Goal: Task Accomplishment & Management: Manage account settings

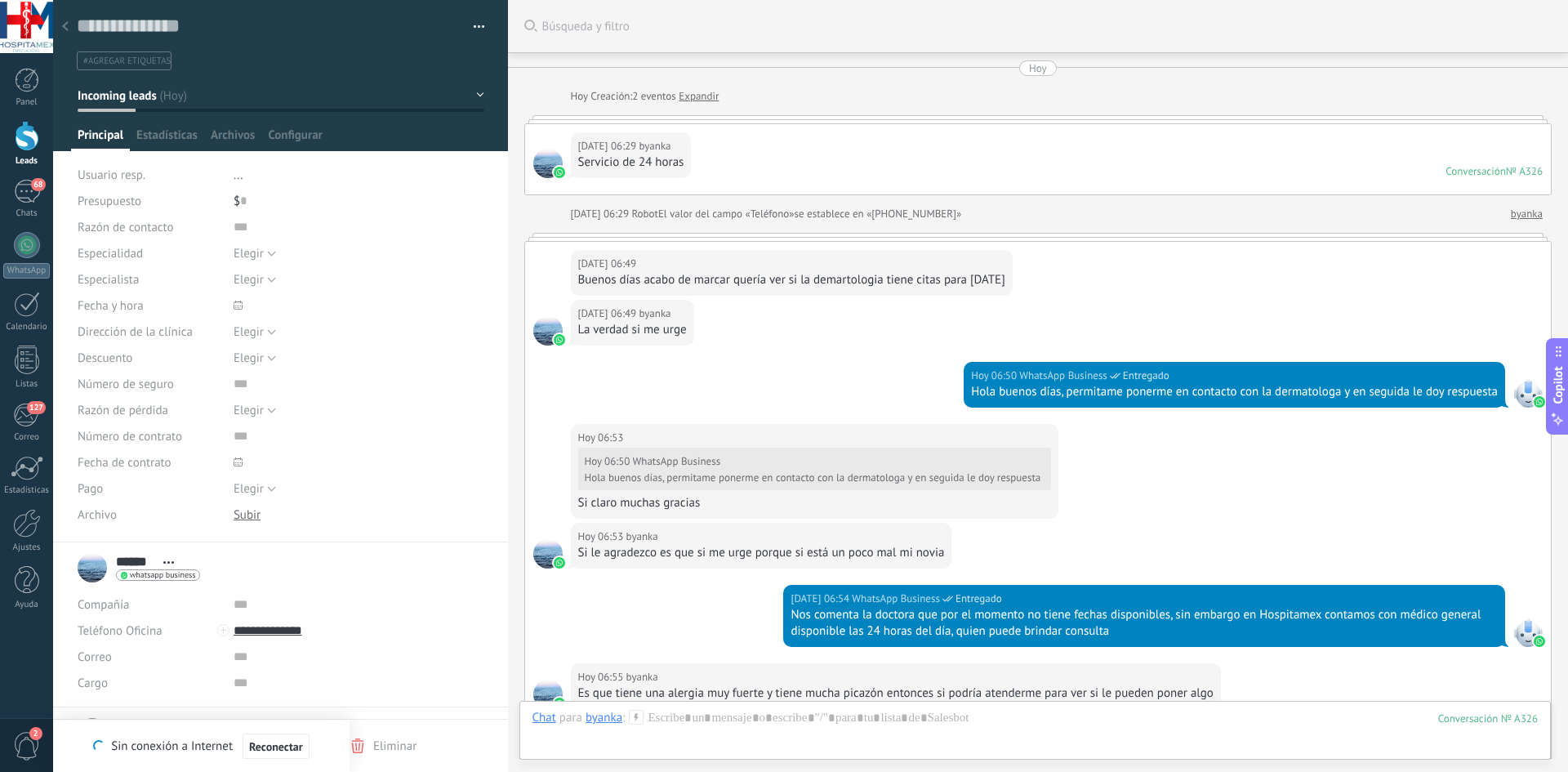
scroll to position [24, 0]
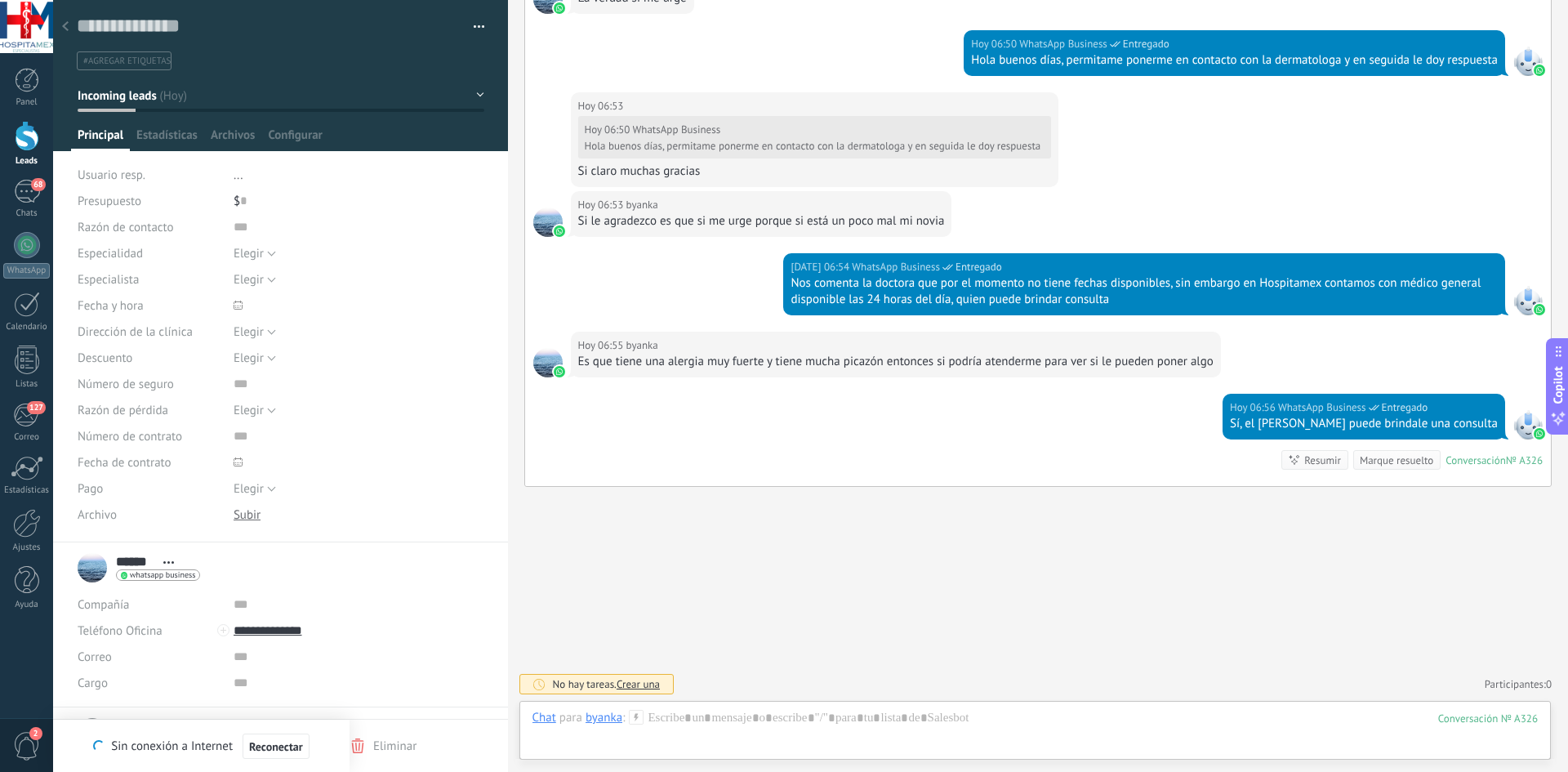
click at [93, 129] on span "Principal" at bounding box center [100, 139] width 46 height 23
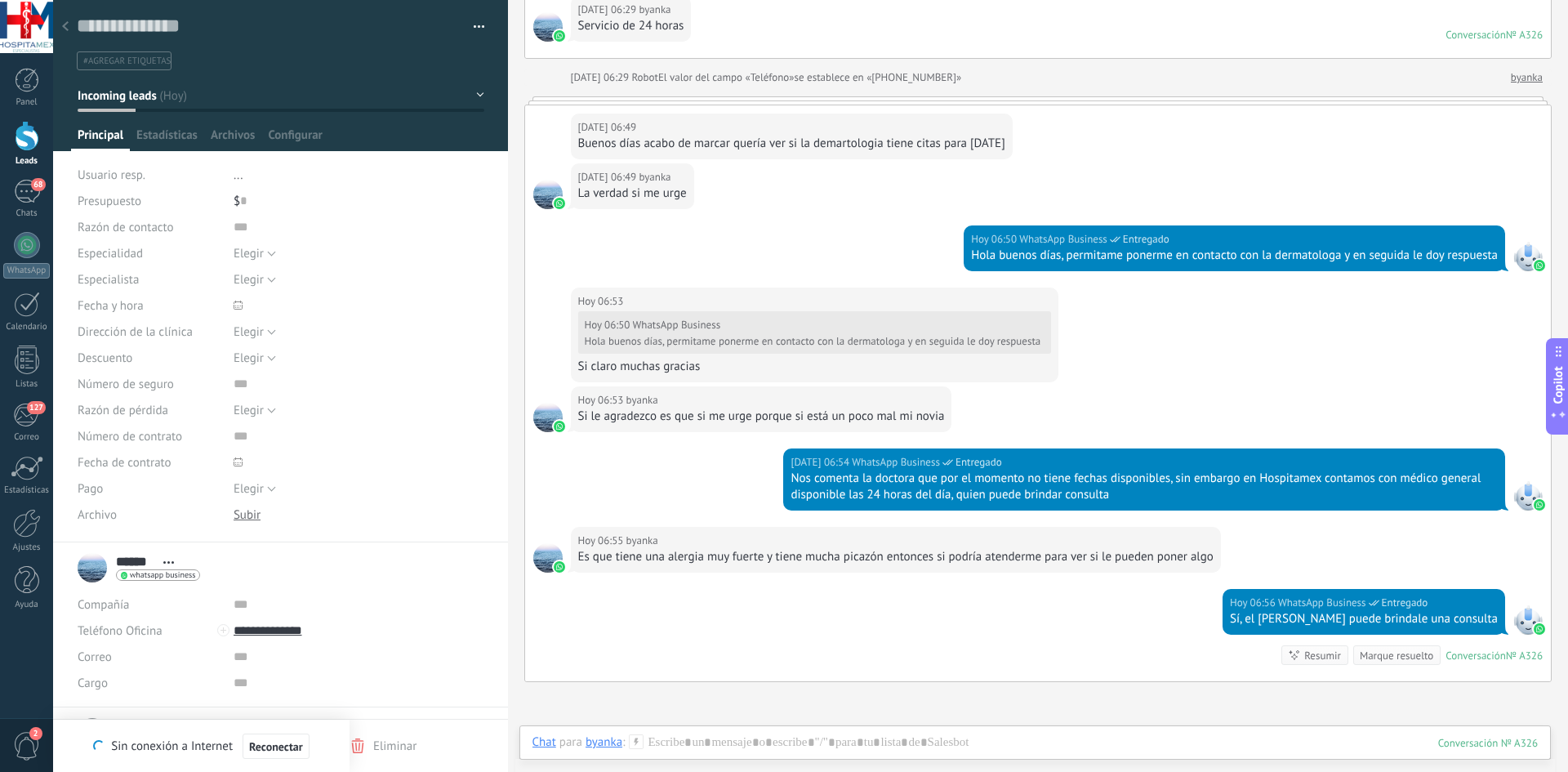
scroll to position [245, 0]
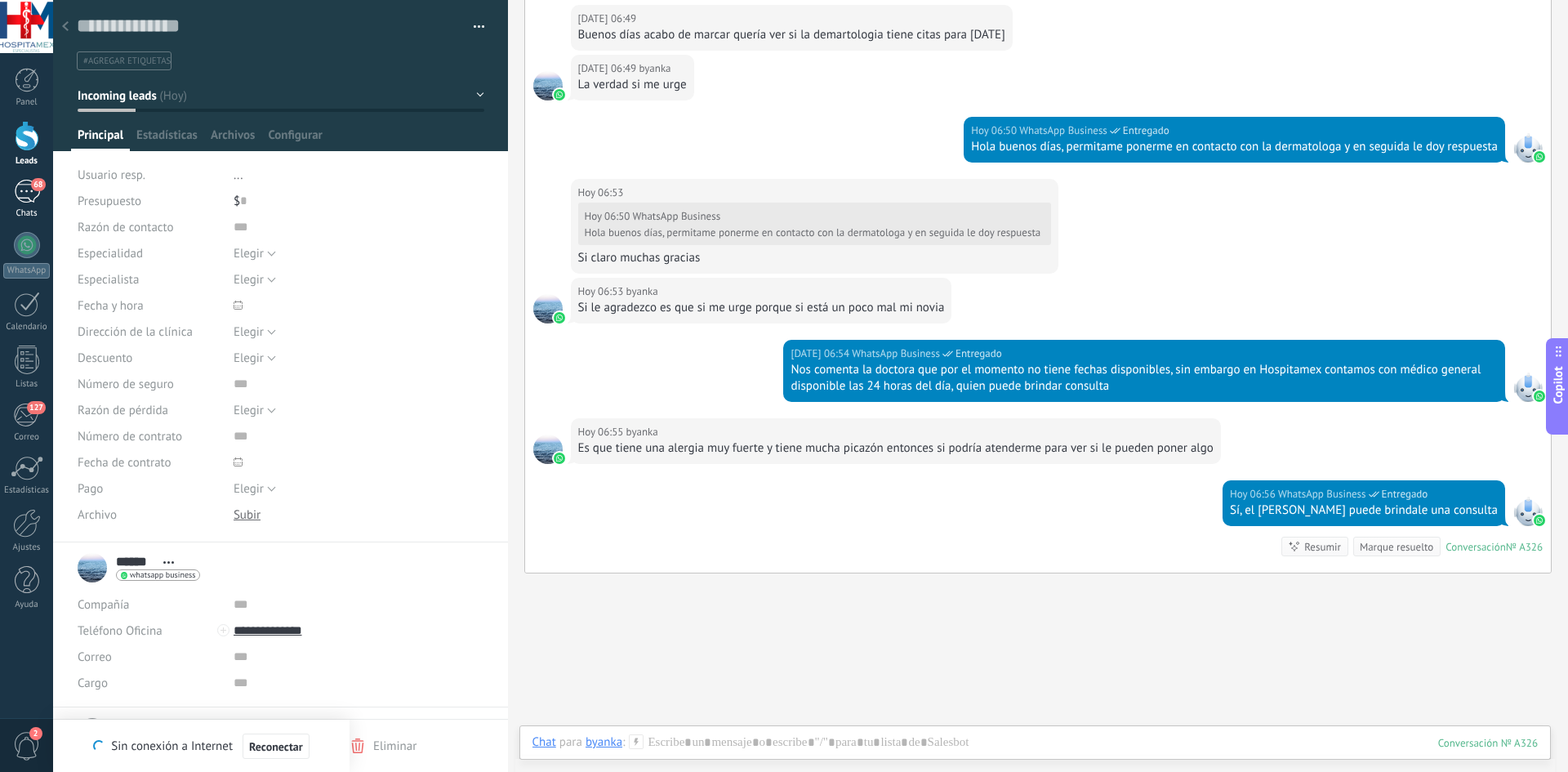
click at [28, 195] on div "68" at bounding box center [27, 191] width 26 height 23
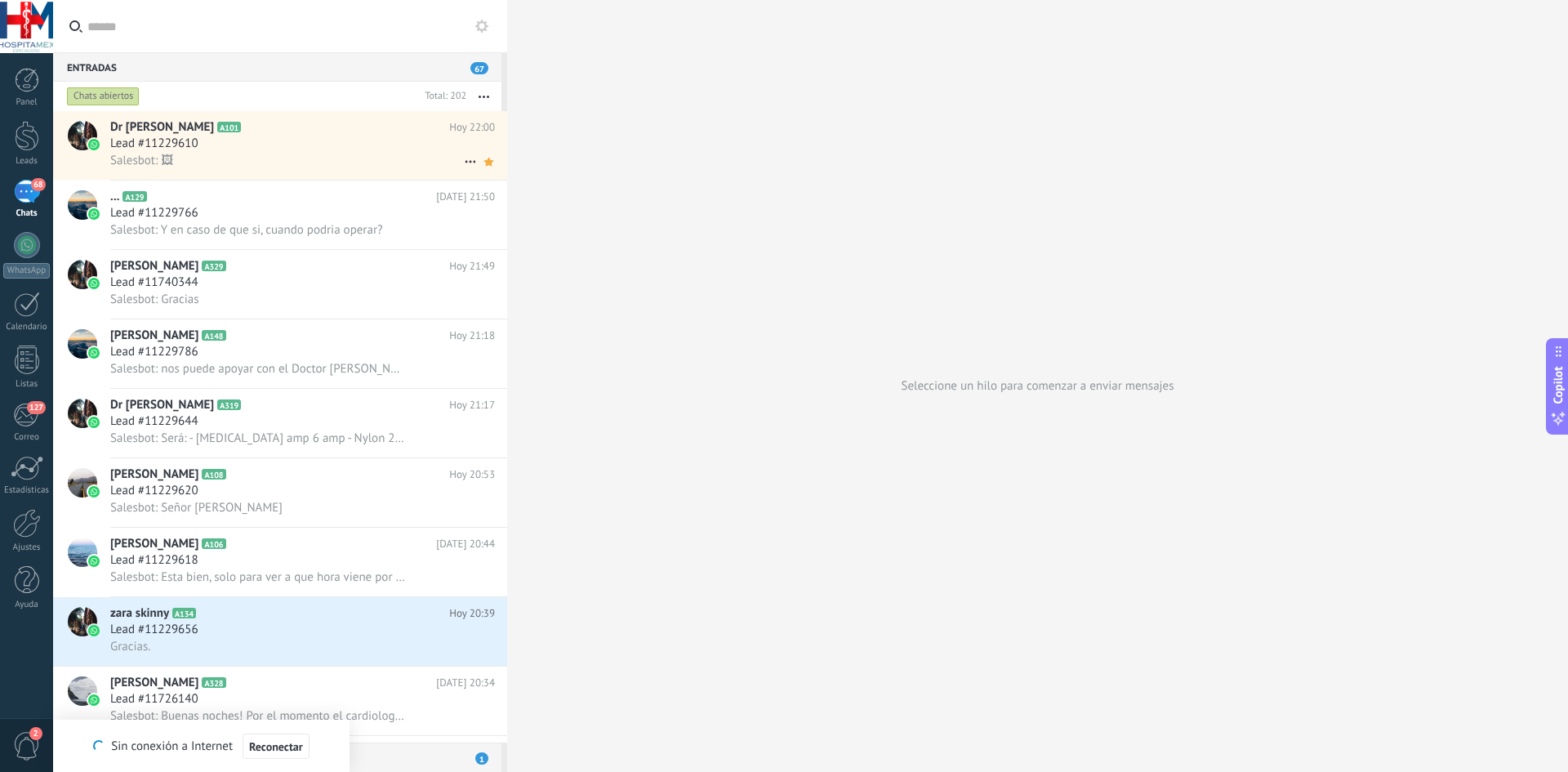
click at [237, 153] on div "Salesbot: 🖼" at bounding box center [302, 161] width 385 height 17
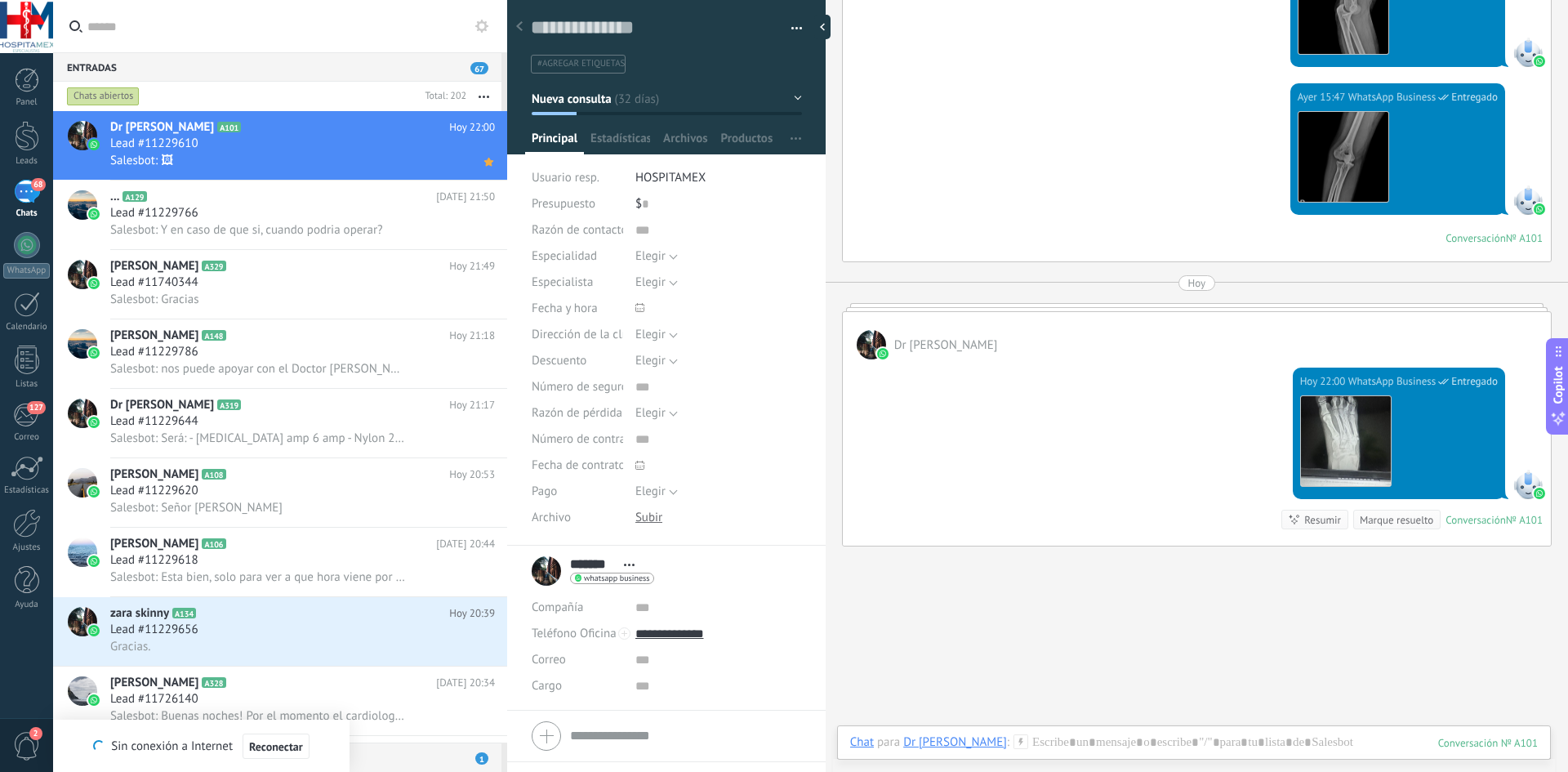
scroll to position [5084, 0]
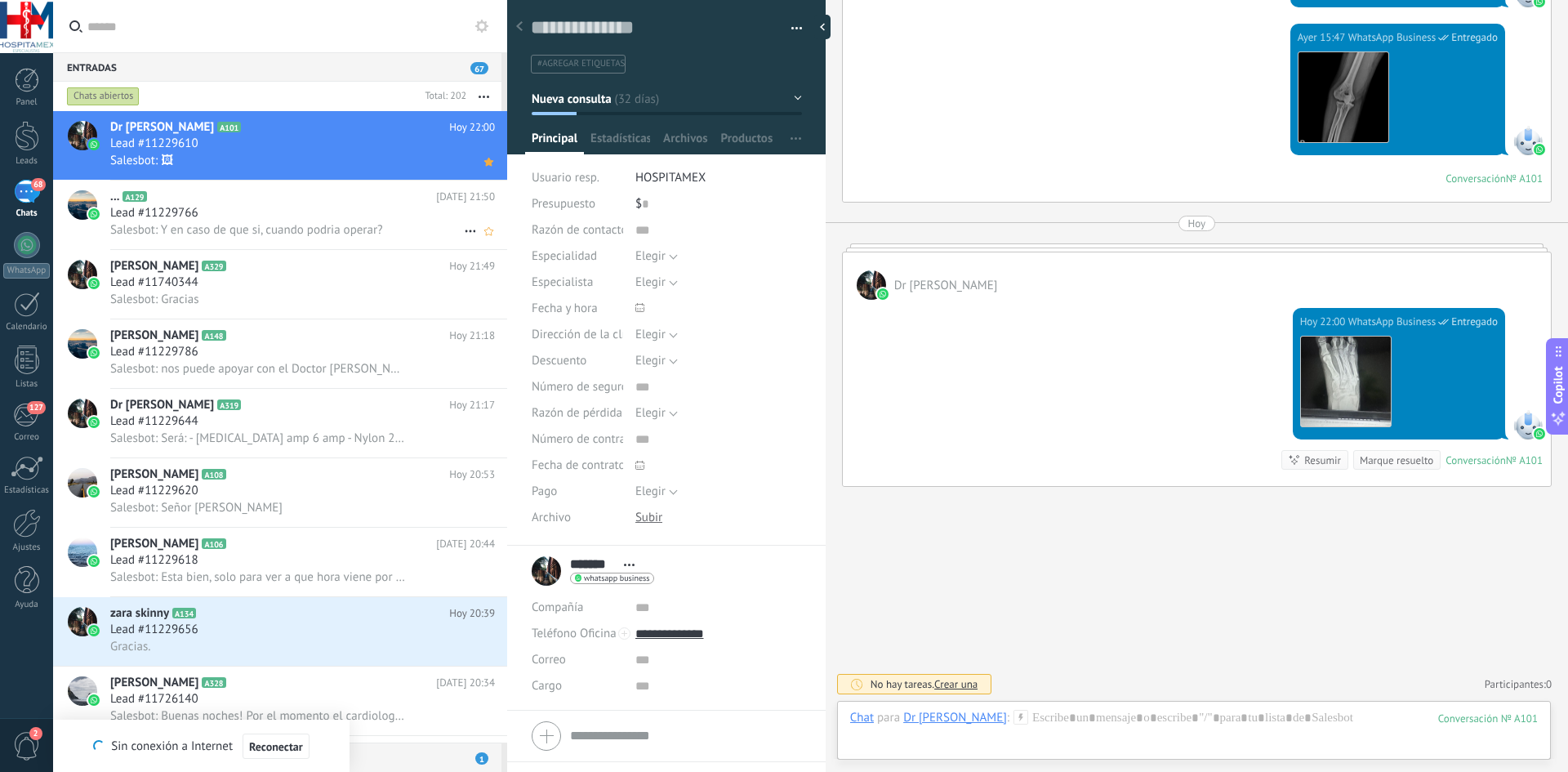
click at [228, 210] on div "Lead #11229766" at bounding box center [302, 213] width 385 height 17
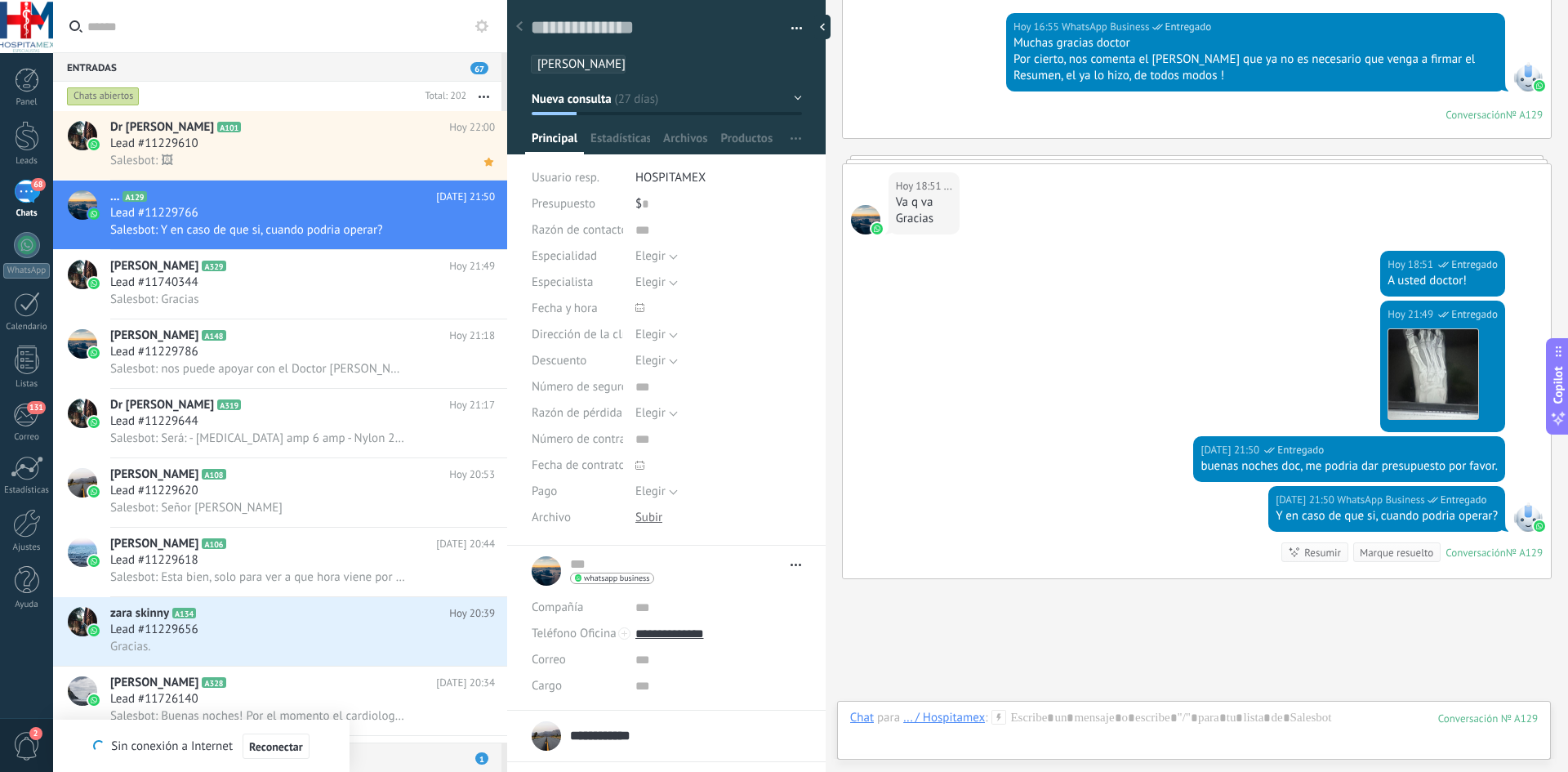
scroll to position [3116, 0]
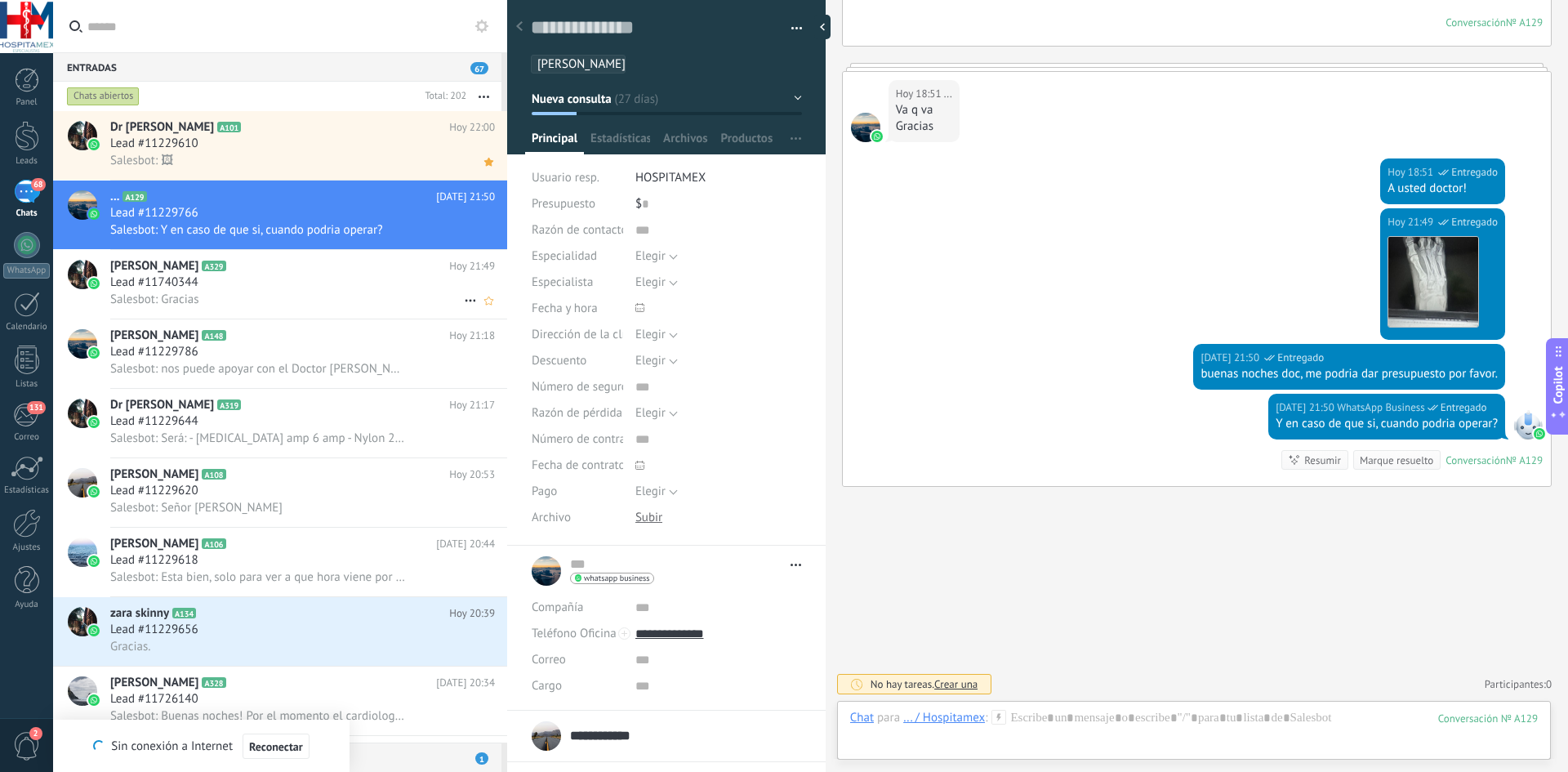
click at [240, 277] on div "Lead #11740344" at bounding box center [302, 283] width 385 height 17
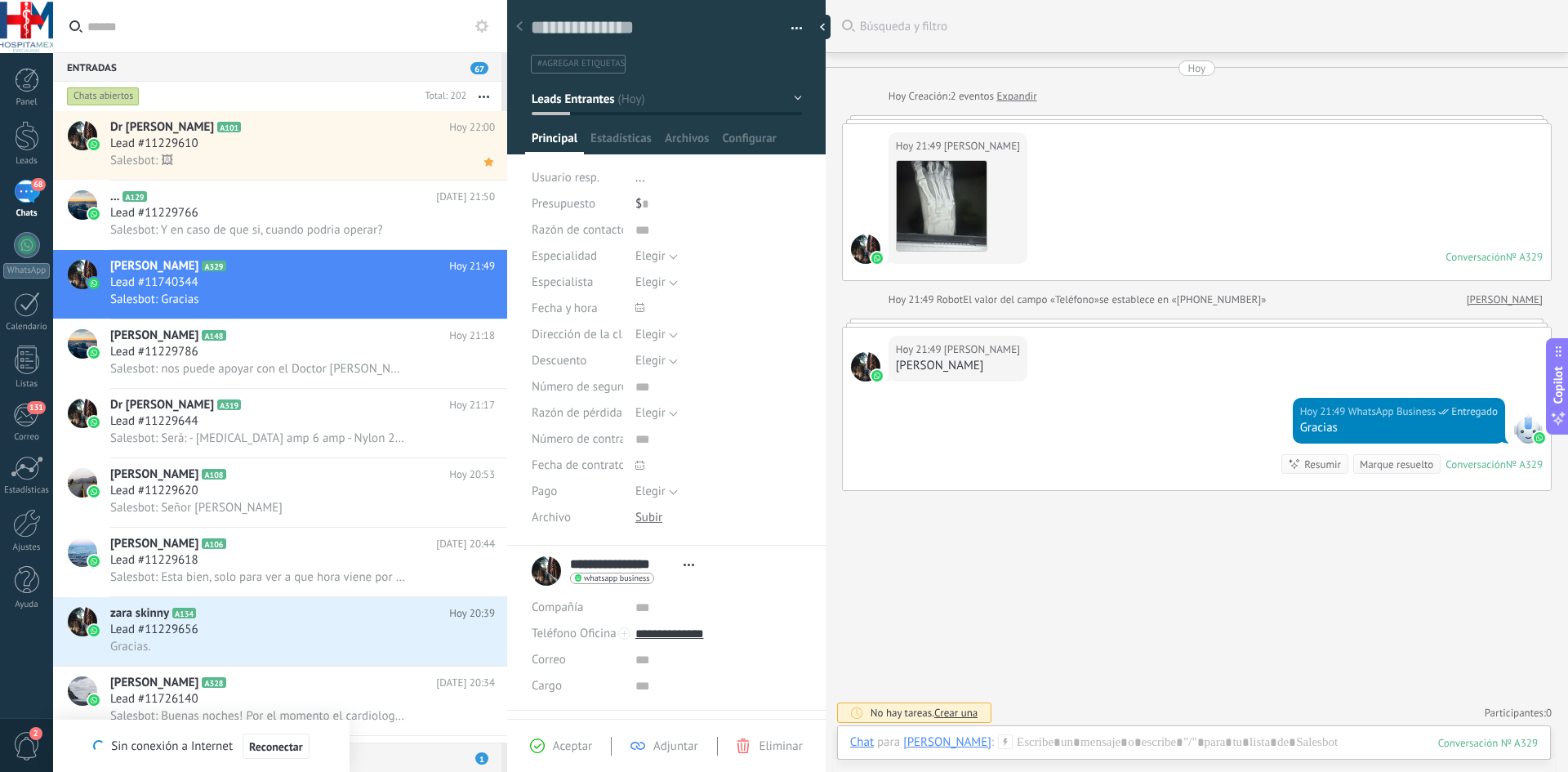
scroll to position [4, 0]
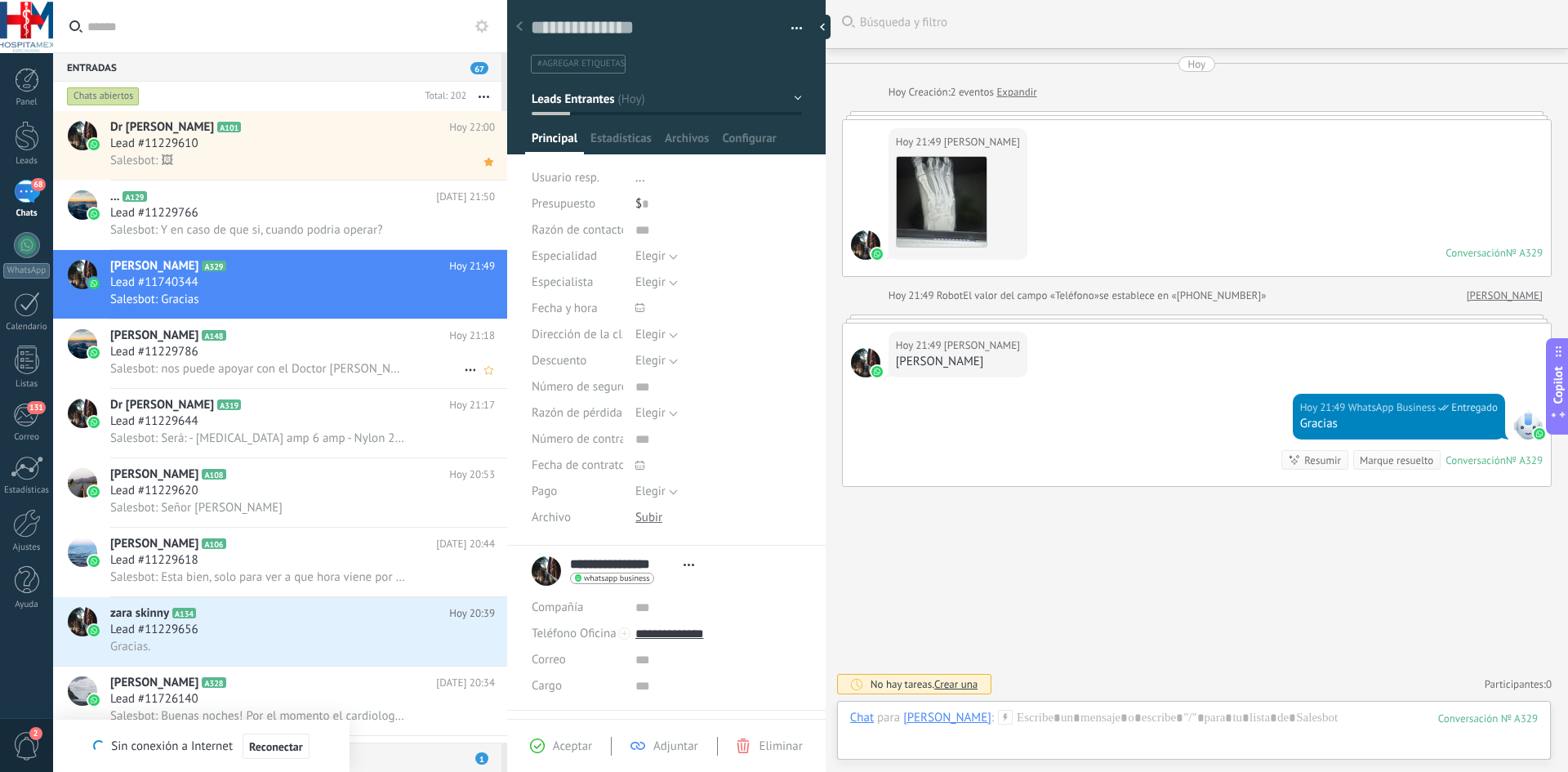
click at [282, 354] on div "Lead #11229786" at bounding box center [302, 352] width 385 height 17
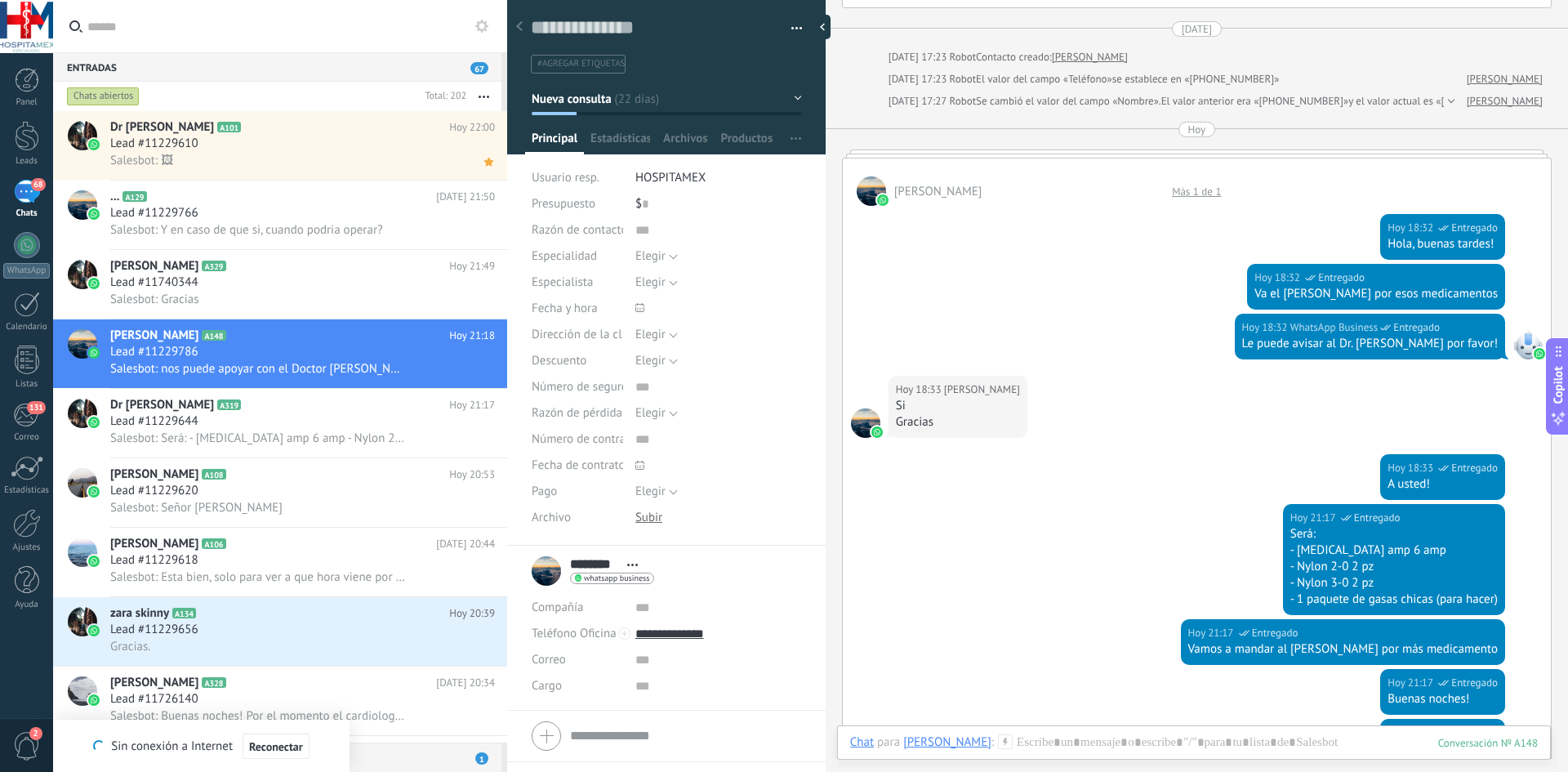
scroll to position [2704, 0]
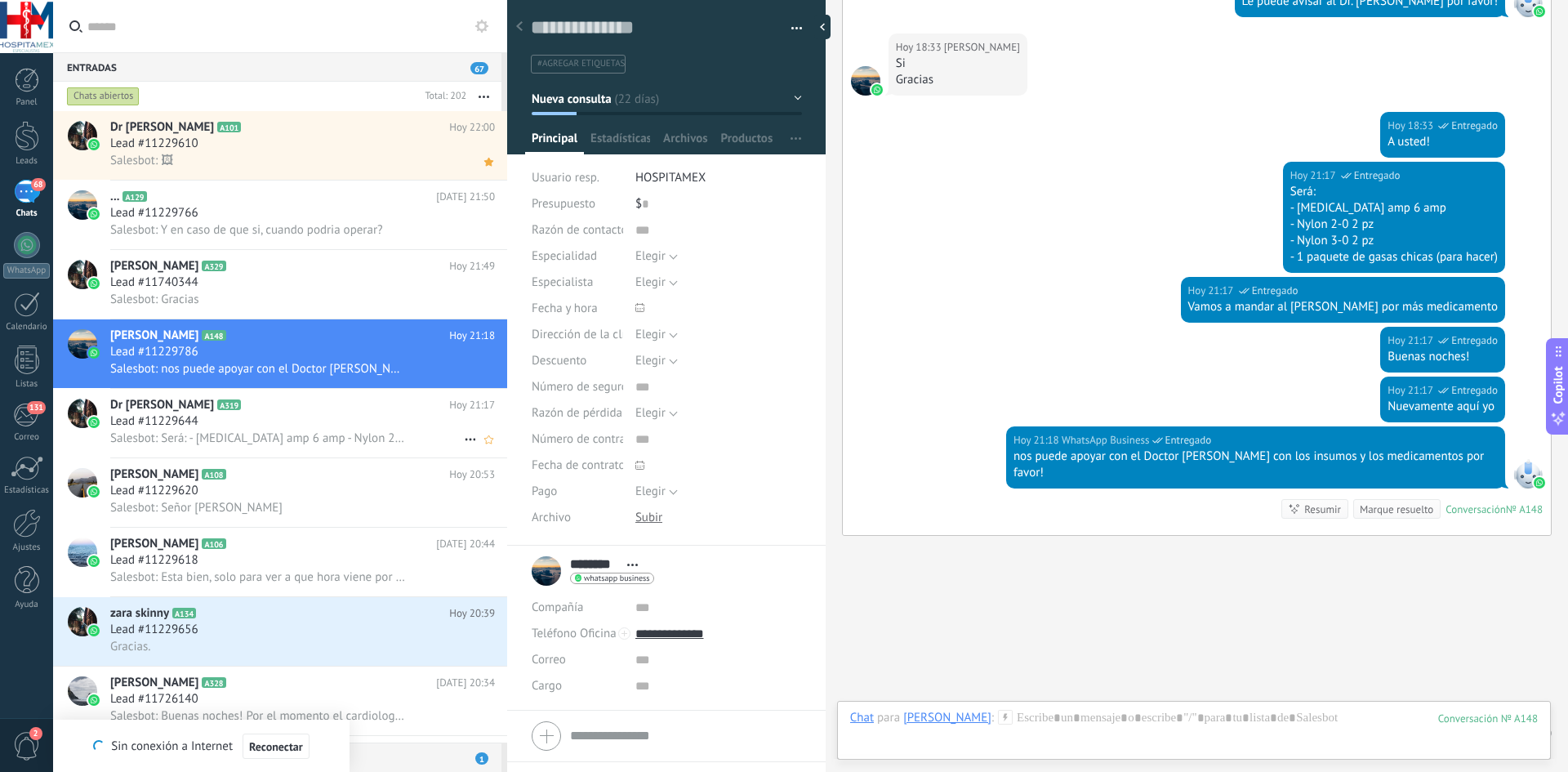
click at [282, 433] on span "Salesbot: Será: - [MEDICAL_DATA] amp 6 amp - Nylon 2-0 2 pz - Nylon 3-0 2 pz - …" at bounding box center [257, 438] width 295 height 16
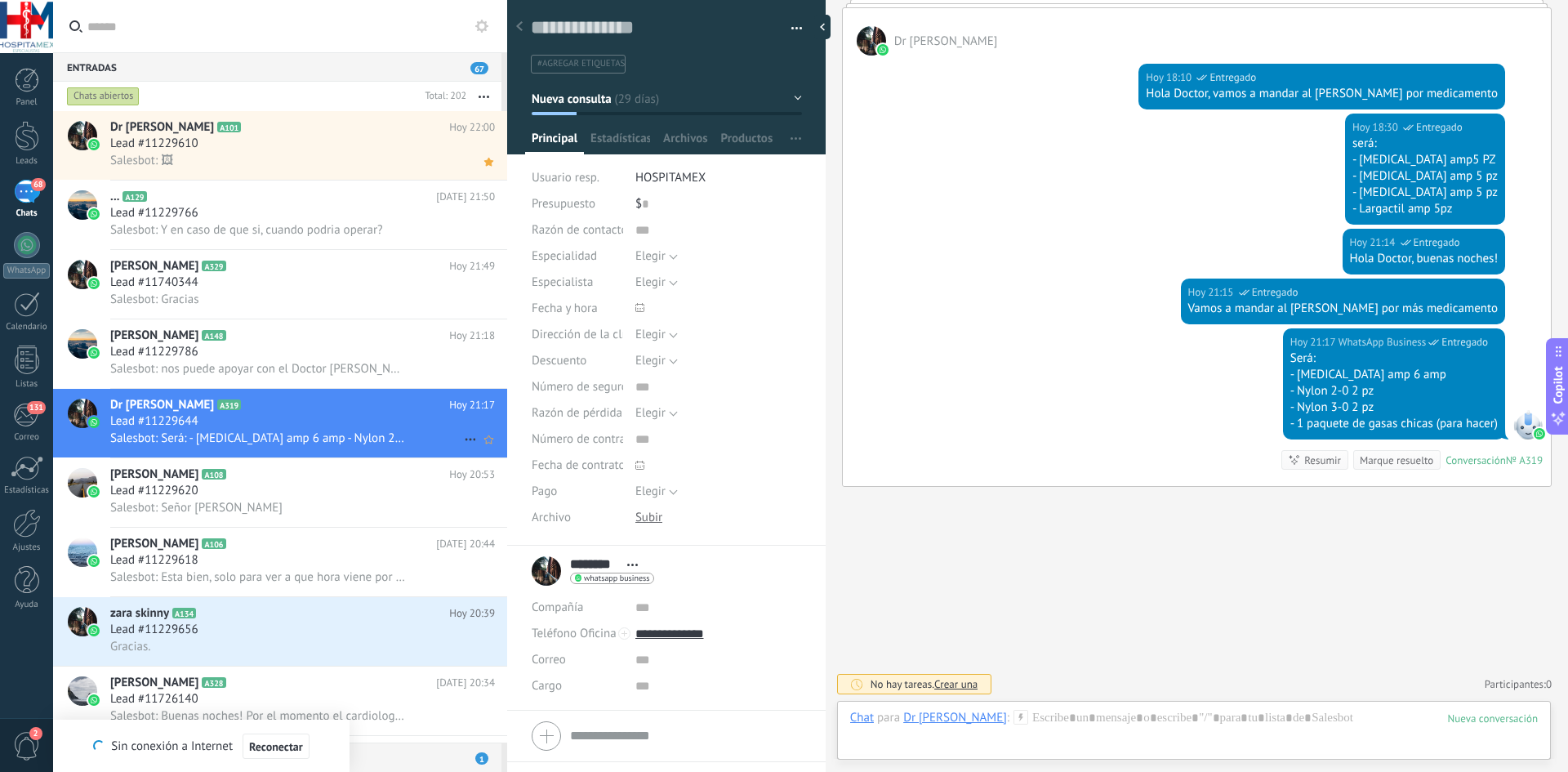
scroll to position [24, 0]
click at [324, 486] on div "Lead #11229620" at bounding box center [302, 490] width 385 height 17
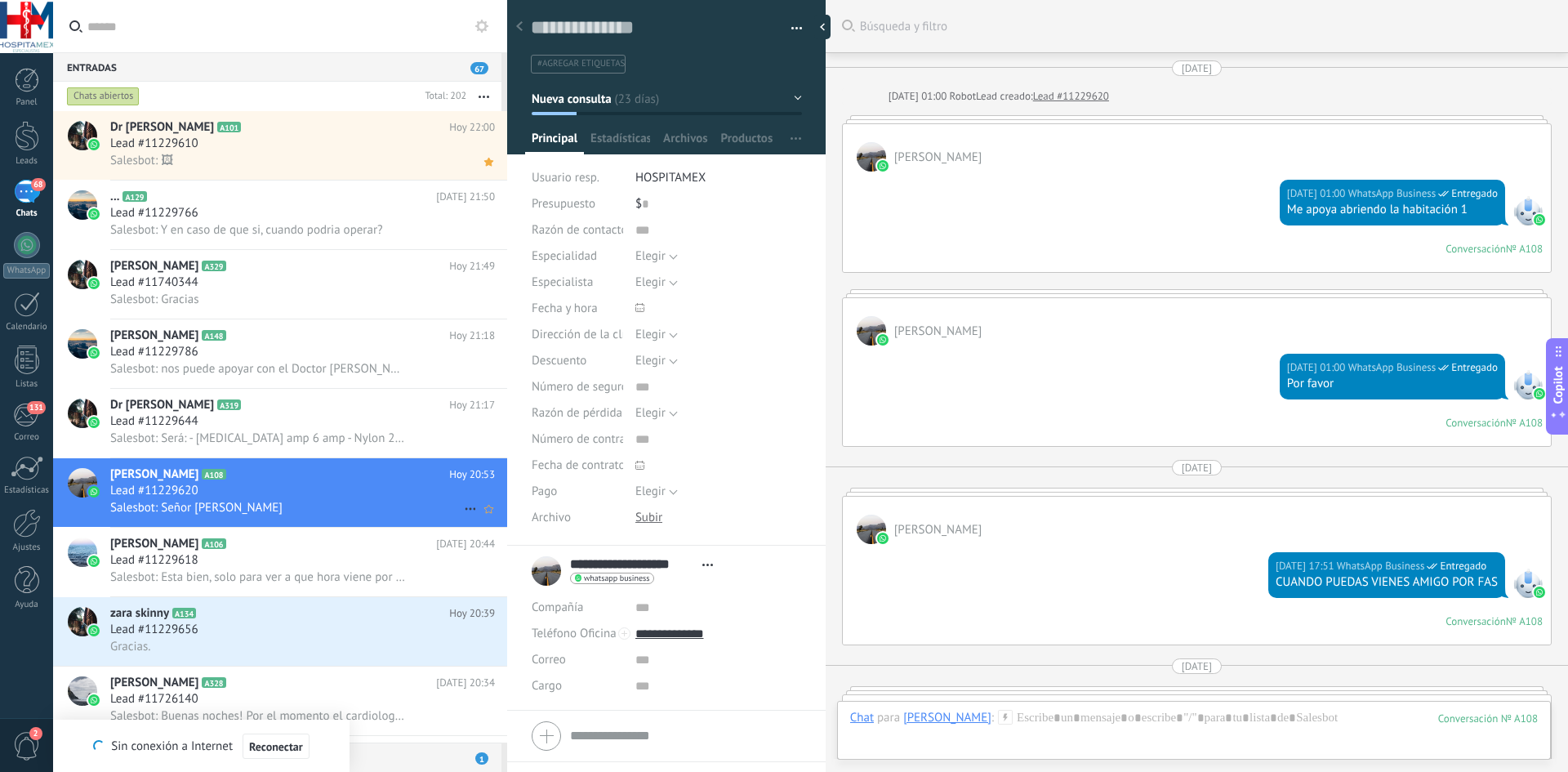
scroll to position [3402, 0]
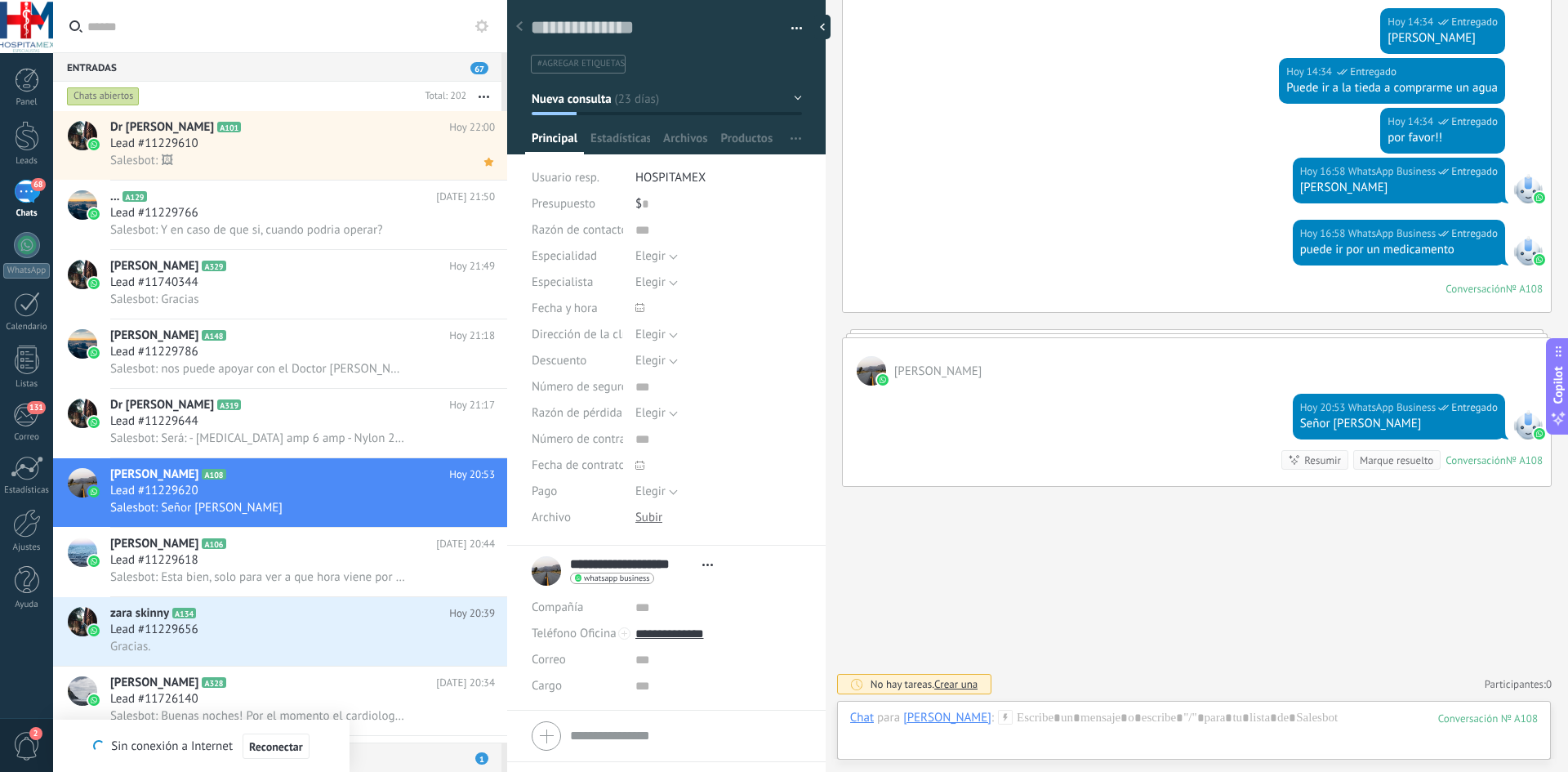
click at [713, 569] on span "Abrir detalle Copie el nombre Desatar Contacto principal" at bounding box center [708, 565] width 27 height 12
click at [782, 589] on div "**********" at bounding box center [667, 570] width 269 height 41
click at [322, 544] on h2 "[PERSON_NAME] LM A106" at bounding box center [273, 544] width 326 height 17
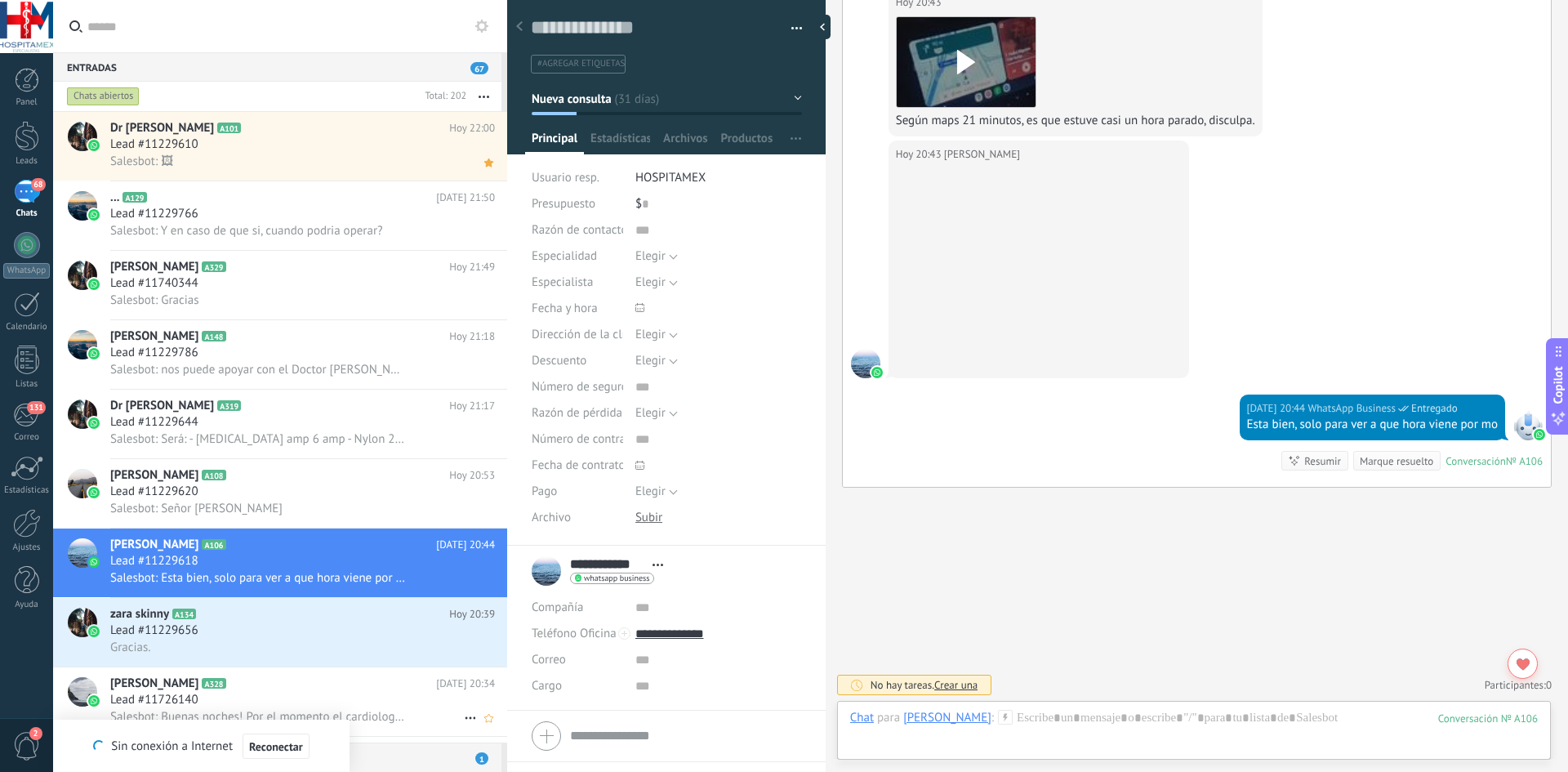
scroll to position [246, 0]
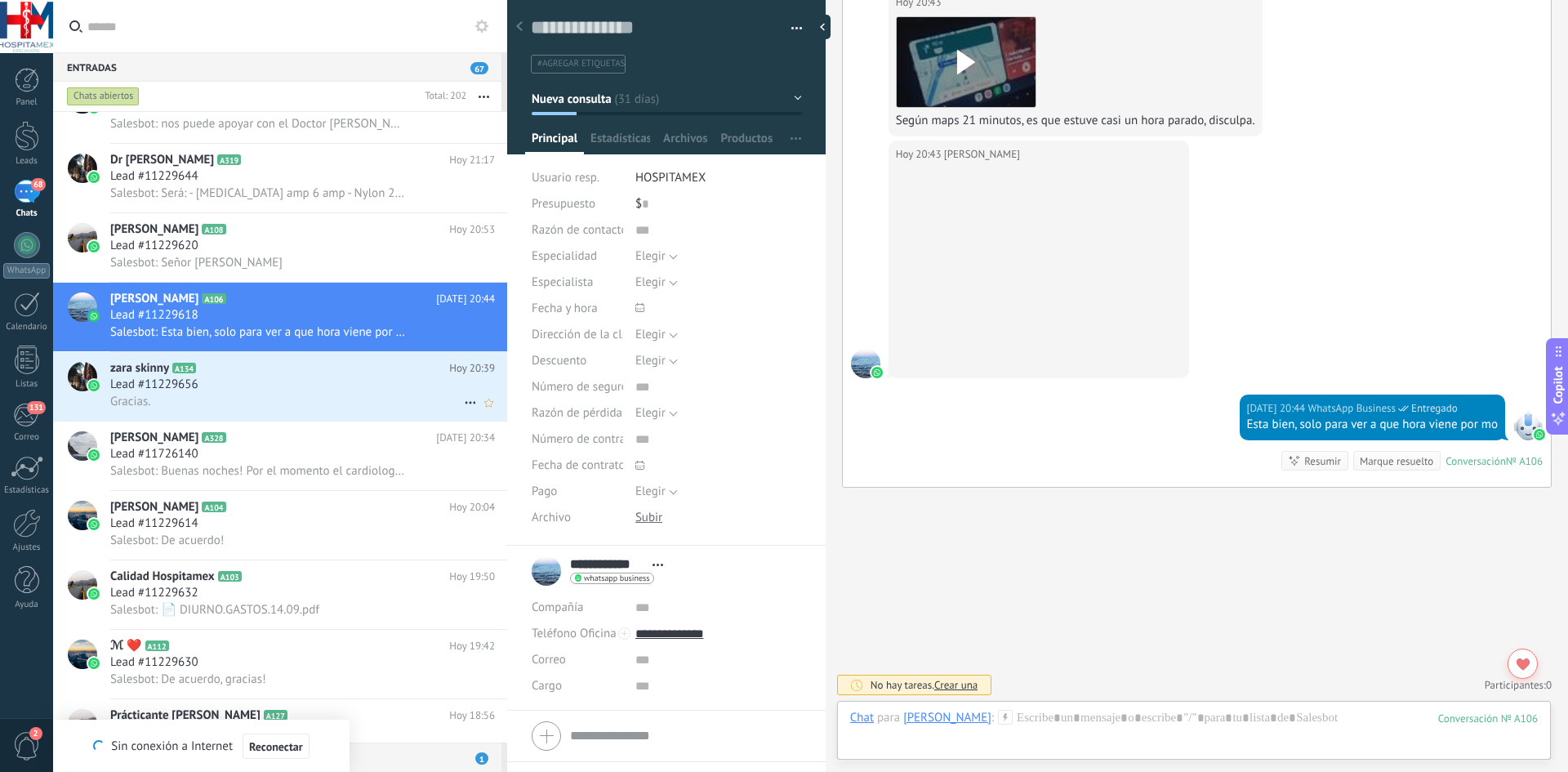
click at [205, 409] on div "Gracias." at bounding box center [302, 402] width 385 height 17
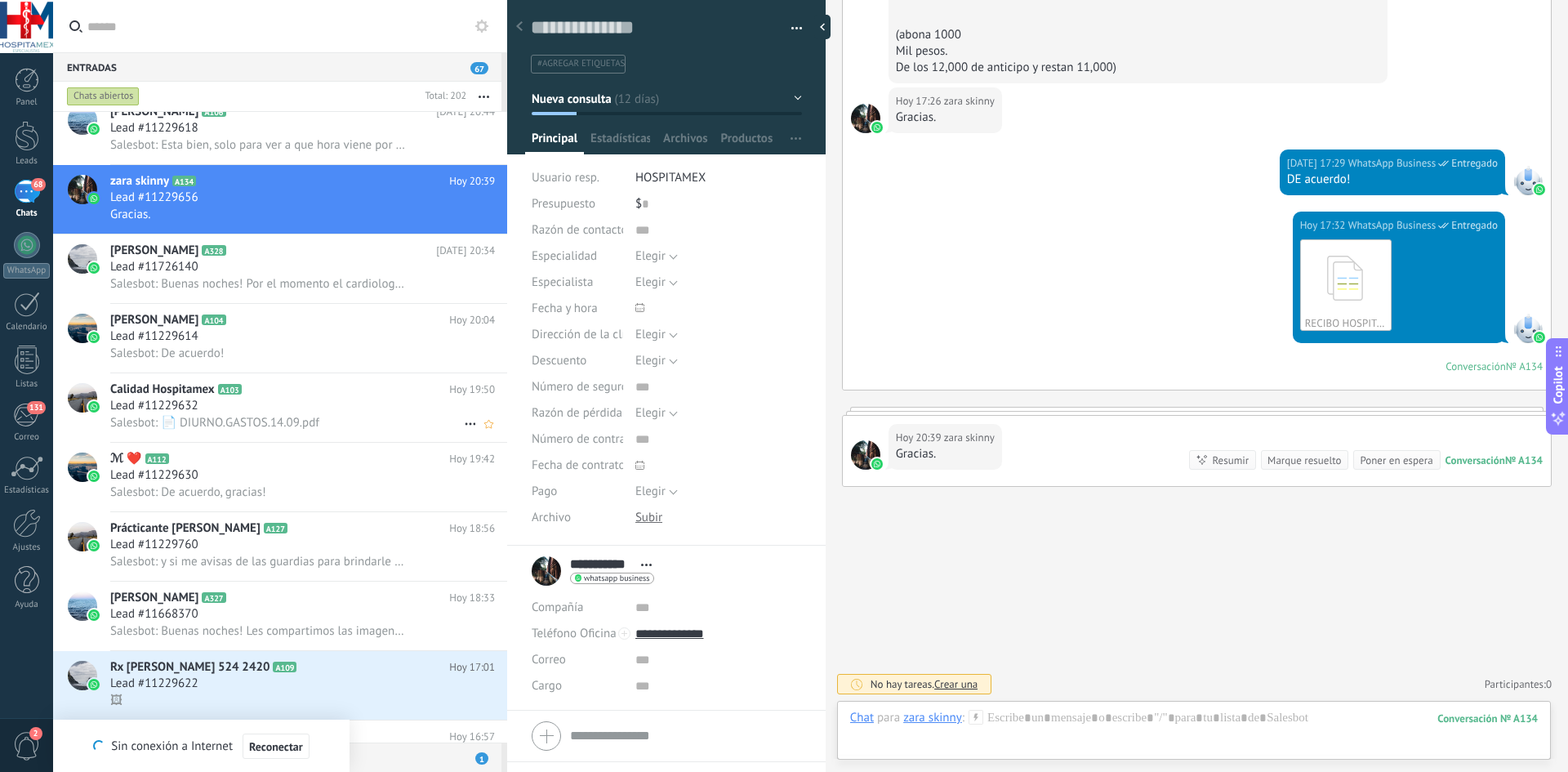
scroll to position [491, 0]
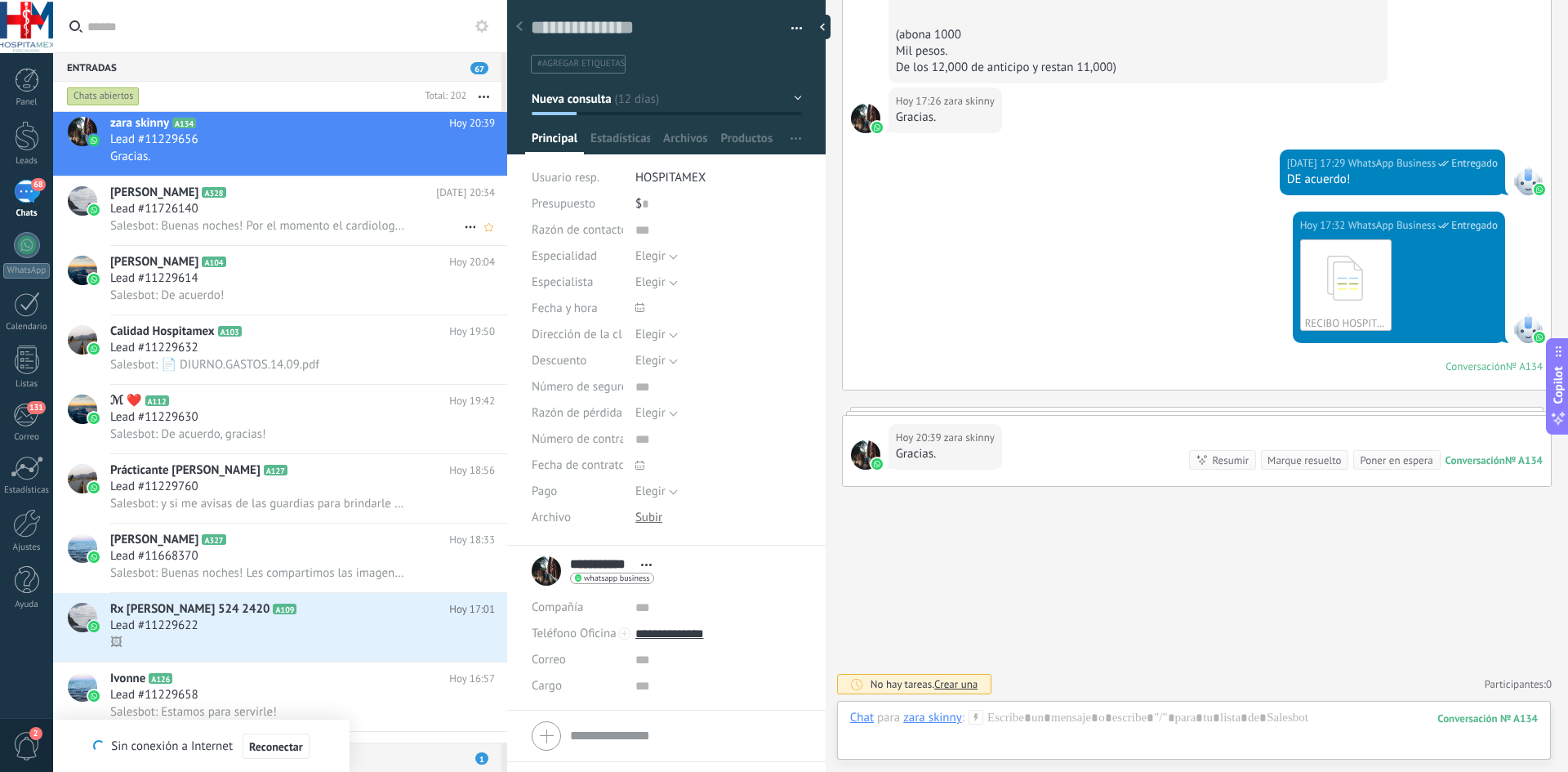
click at [257, 220] on span "Salesbot: Buenas noches! Por el momento el cardiologo no esta acudiento con nos…" at bounding box center [257, 226] width 295 height 16
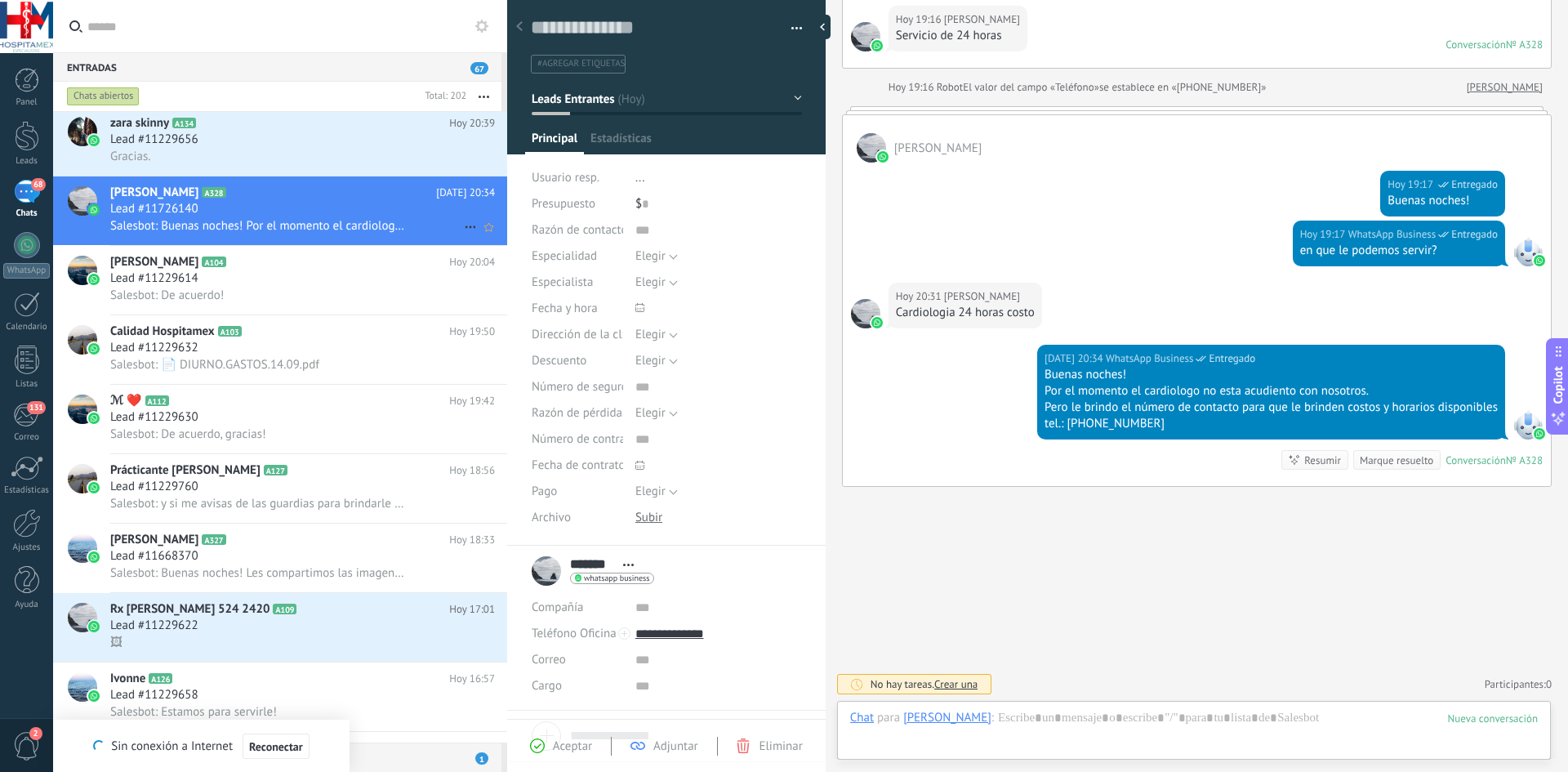
scroll to position [24, 0]
click at [308, 369] on span "Salesbot: 📄 DIURNO.GASTOS.14.09.pdf" at bounding box center [215, 365] width 209 height 16
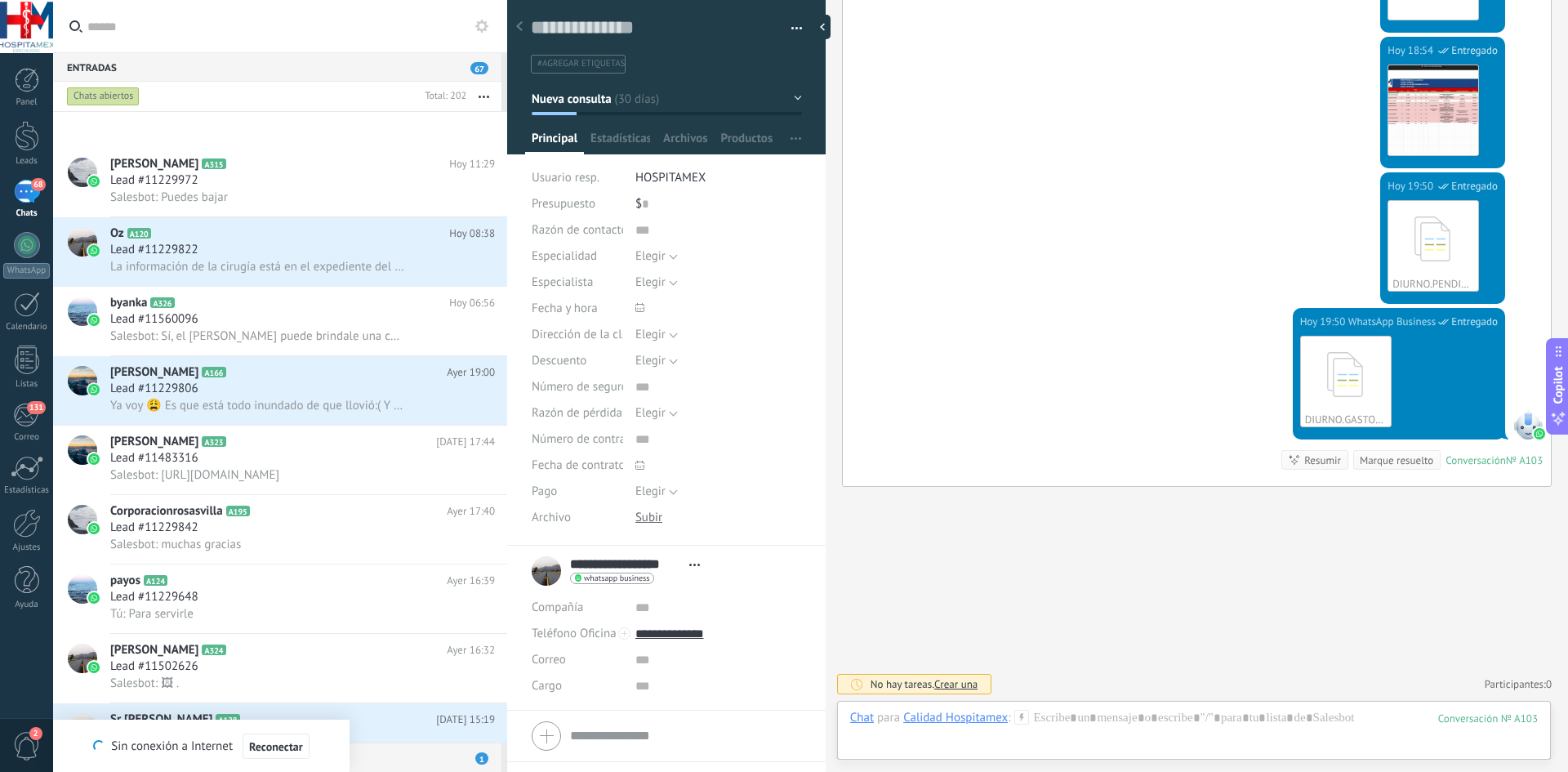
scroll to position [1472, 0]
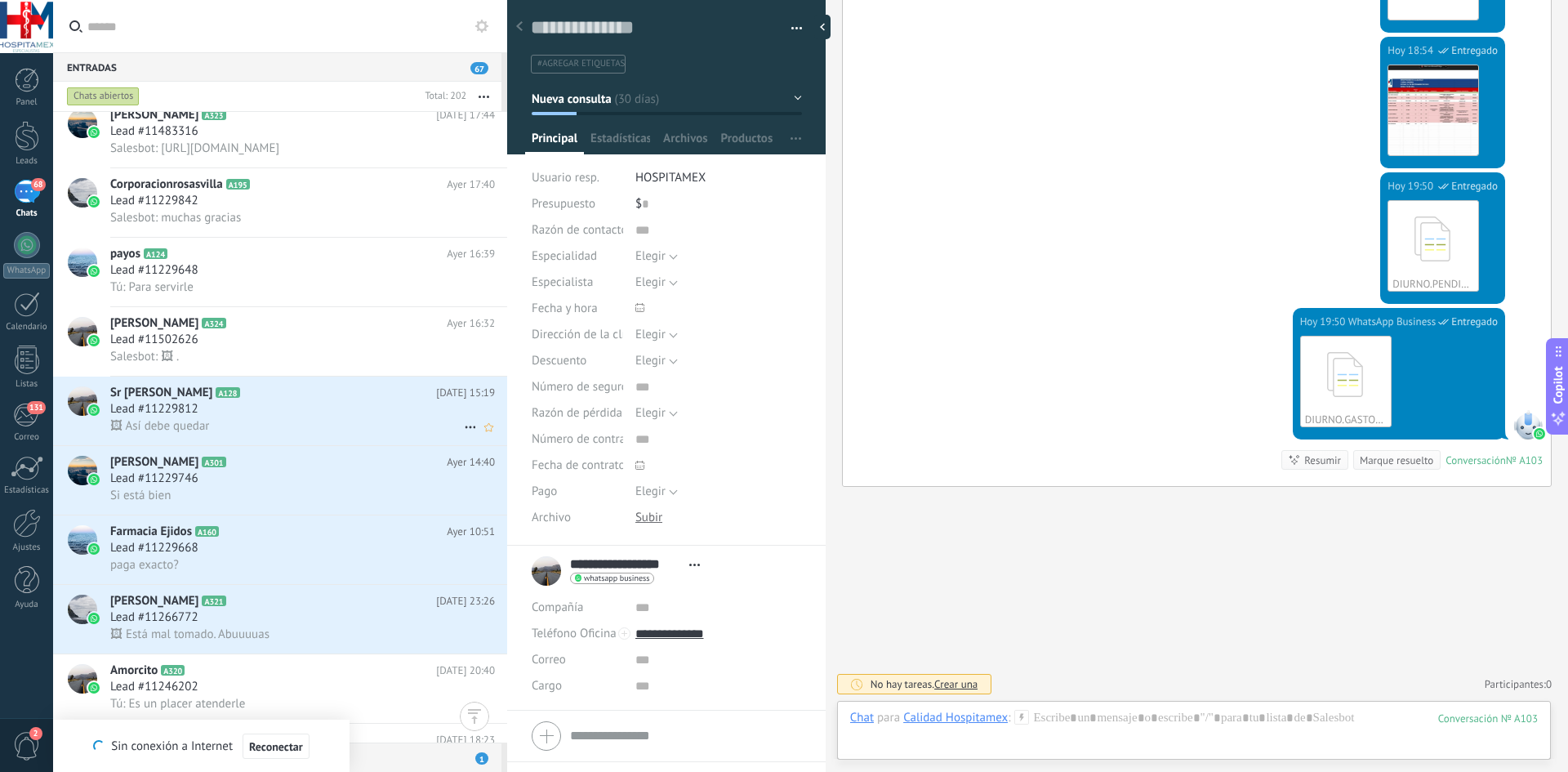
click at [275, 428] on div "🖼 Así debe quedar" at bounding box center [302, 426] width 385 height 17
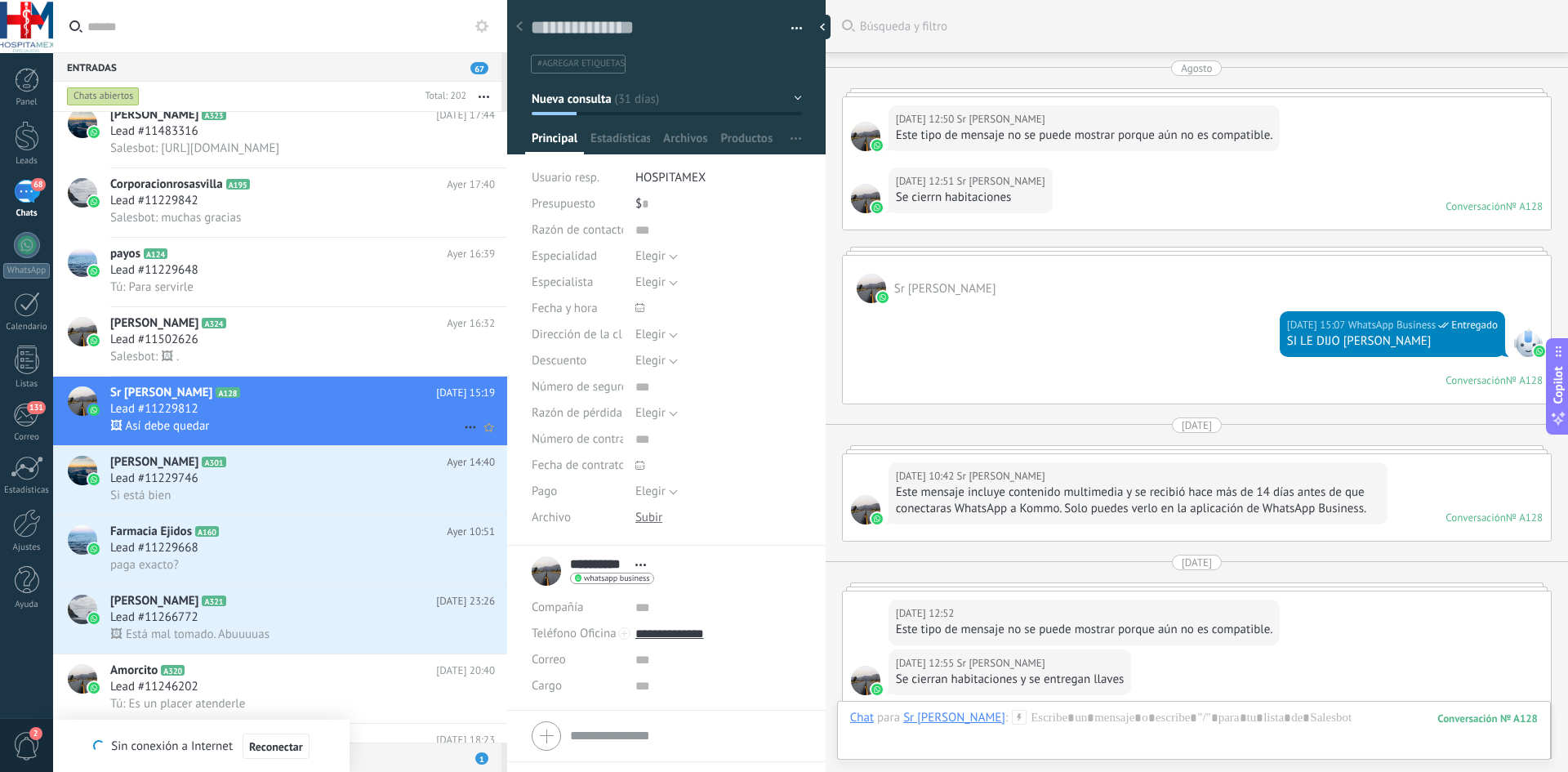
scroll to position [3744, 0]
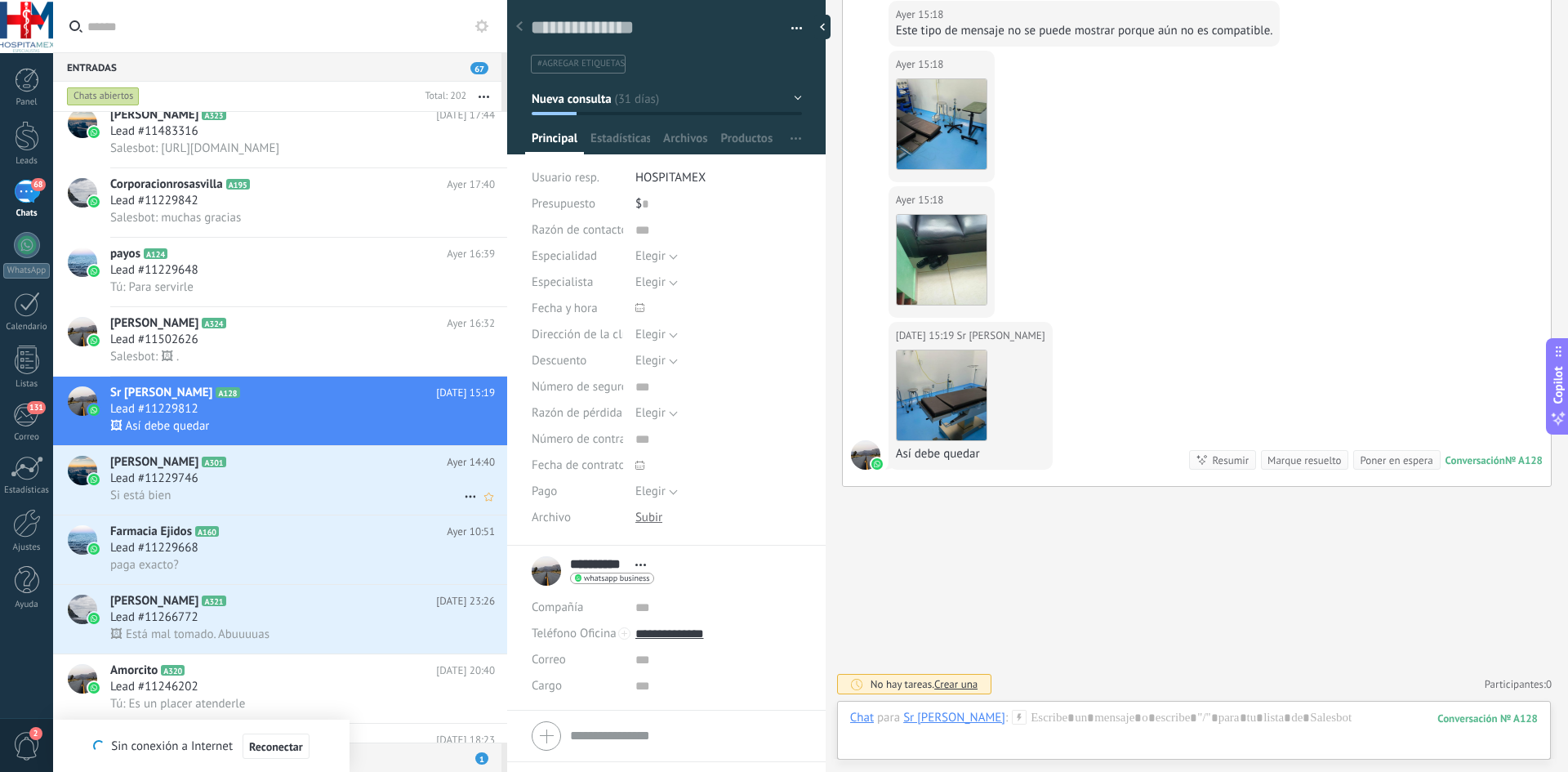
click at [228, 473] on div "Lead #11229746" at bounding box center [302, 478] width 385 height 17
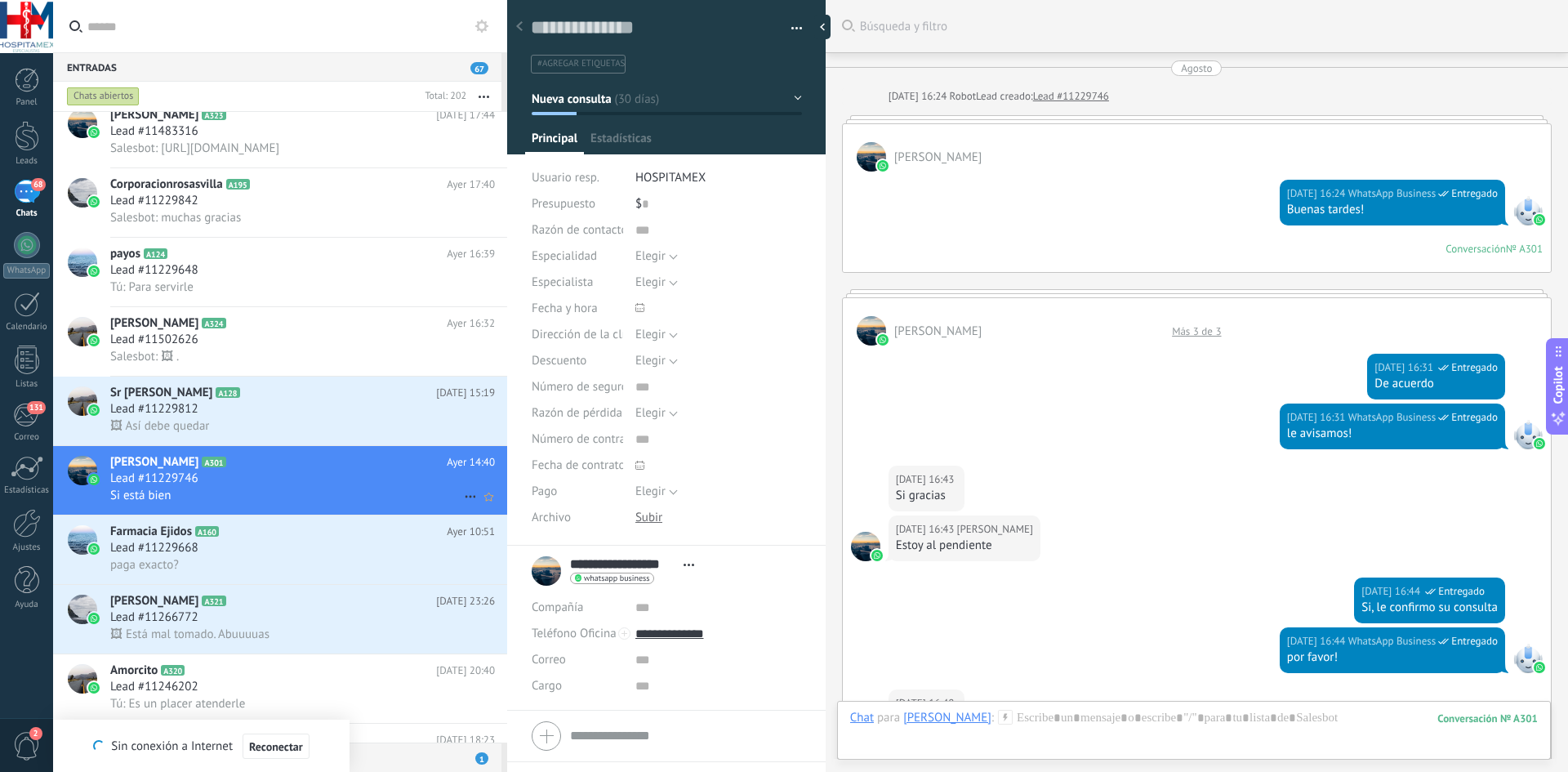
scroll to position [1316, 0]
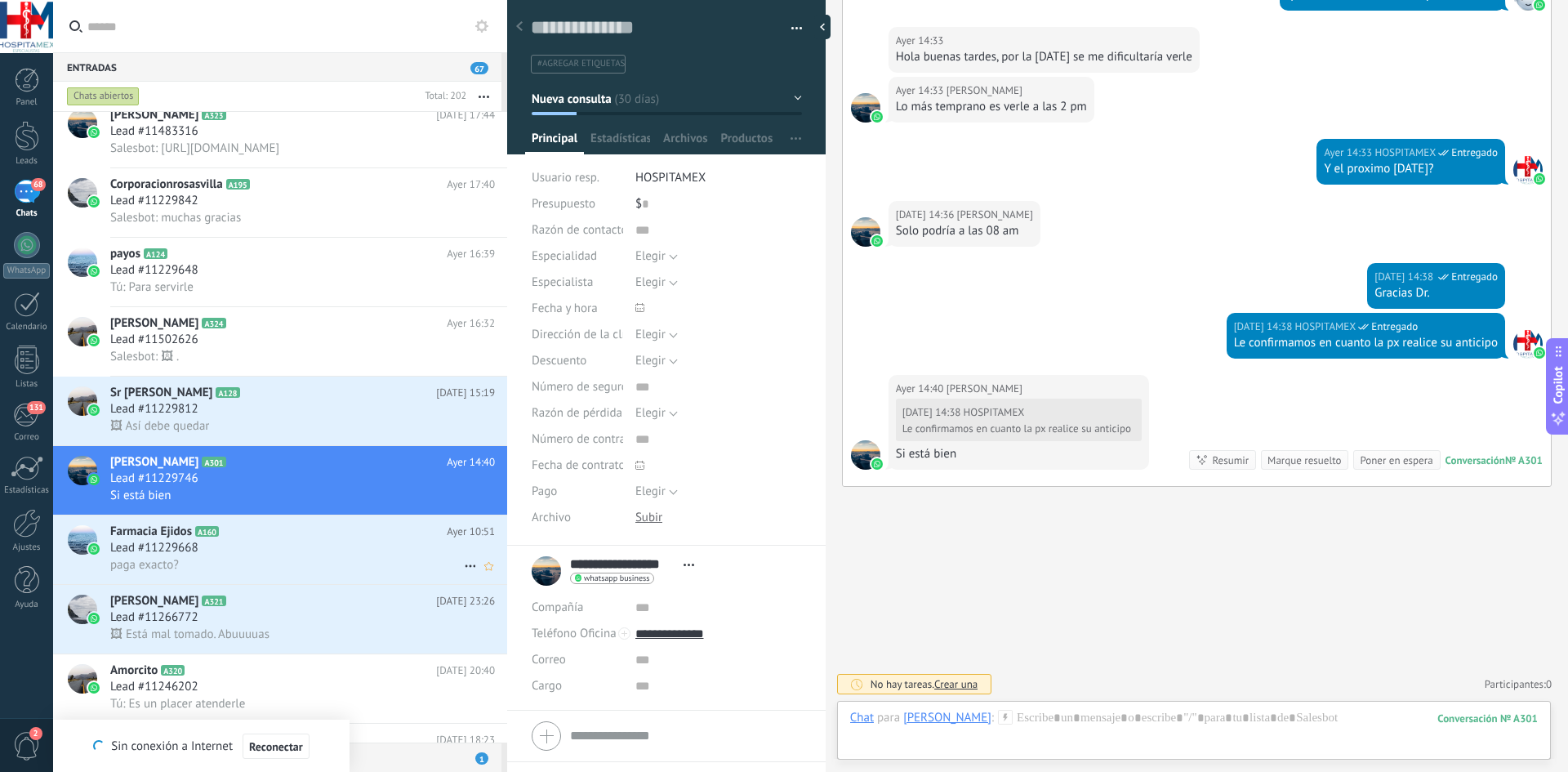
click at [209, 542] on div "Lead #11229668" at bounding box center [302, 548] width 385 height 17
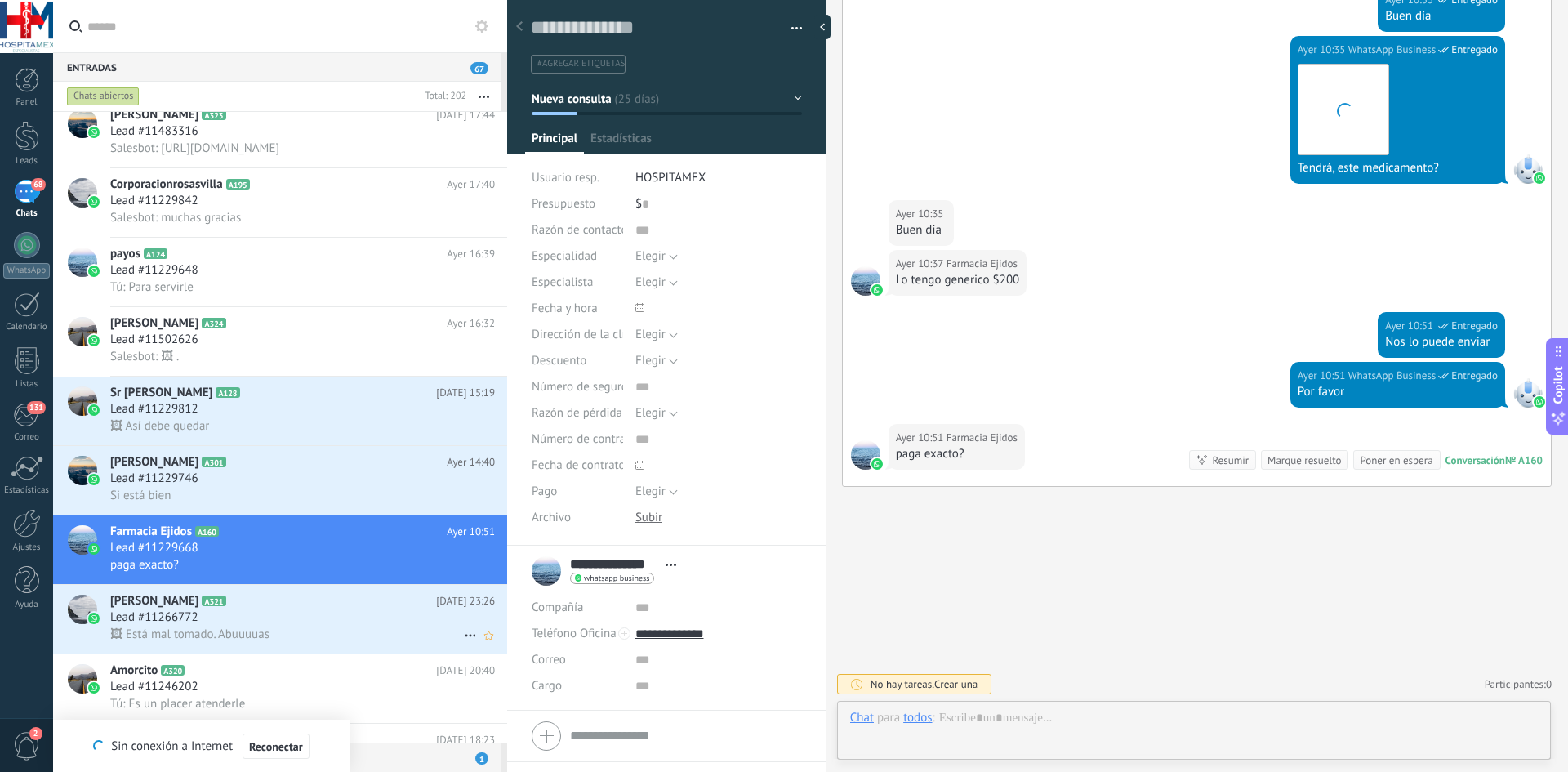
scroll to position [24, 0]
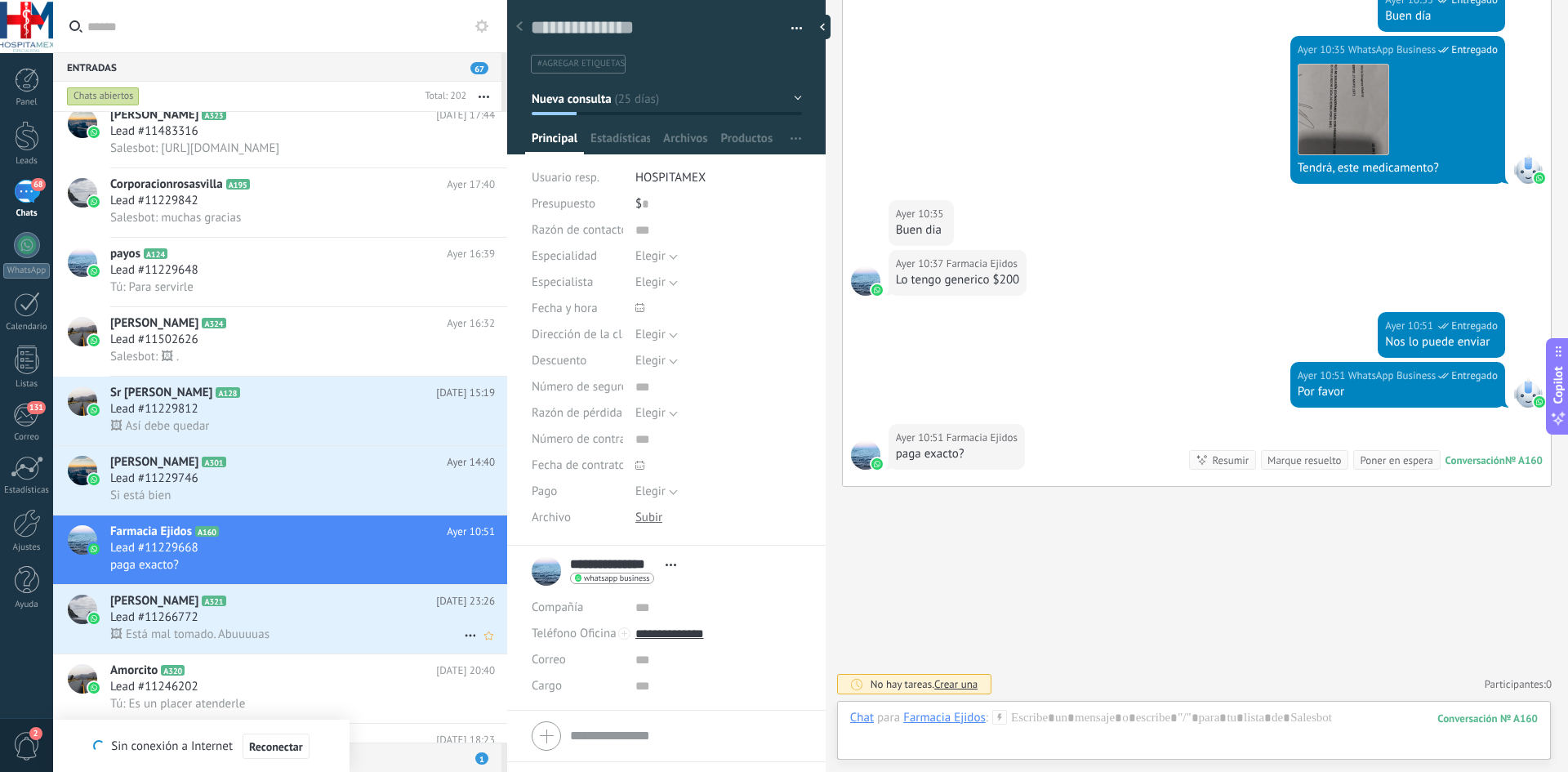
click at [240, 588] on div "[PERSON_NAME] A321 [DATE] 23:26 Lead #11266772 🖼 Está mal tomado. Abuuuuas" at bounding box center [309, 619] width 397 height 69
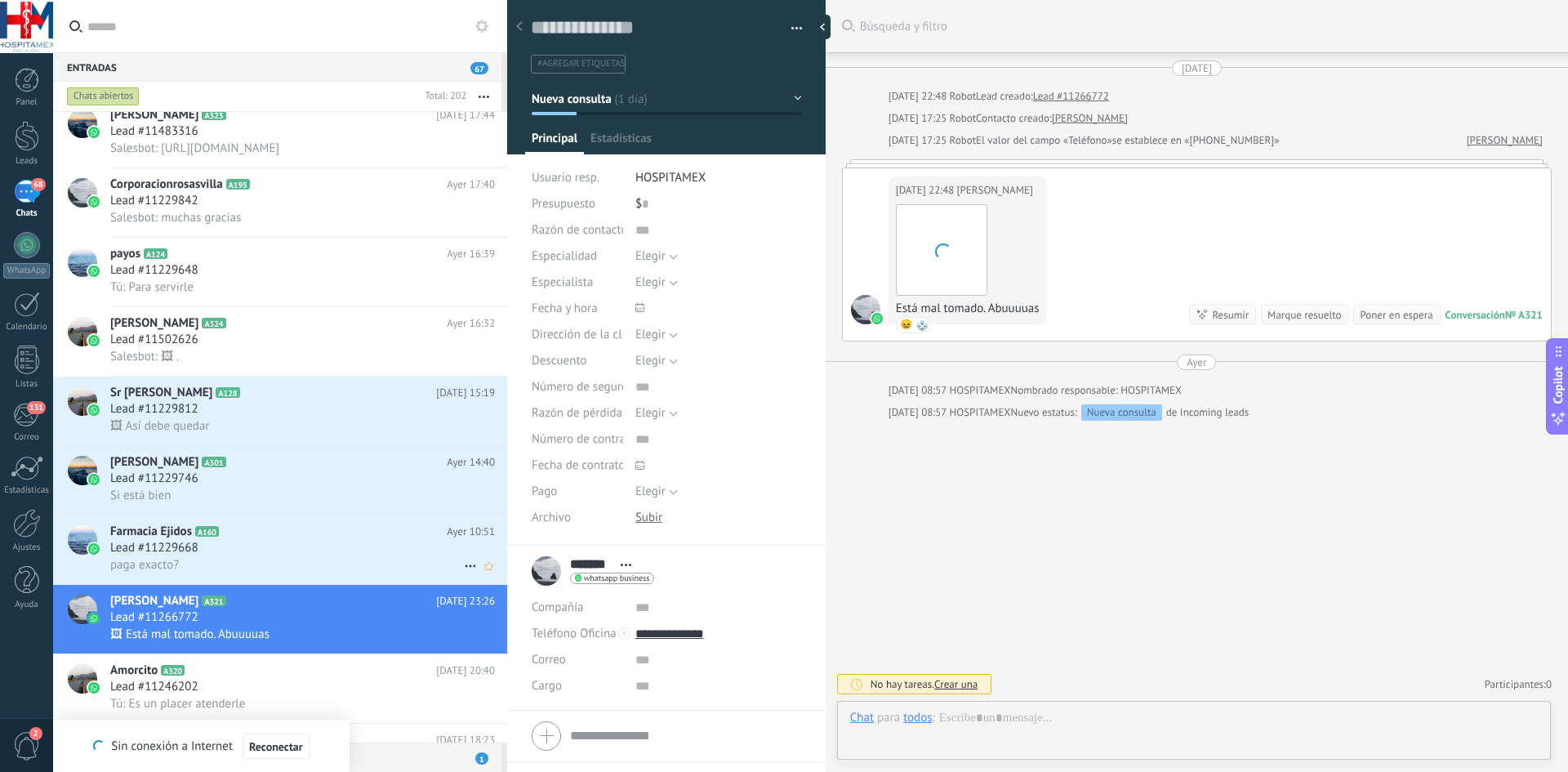
scroll to position [24, 0]
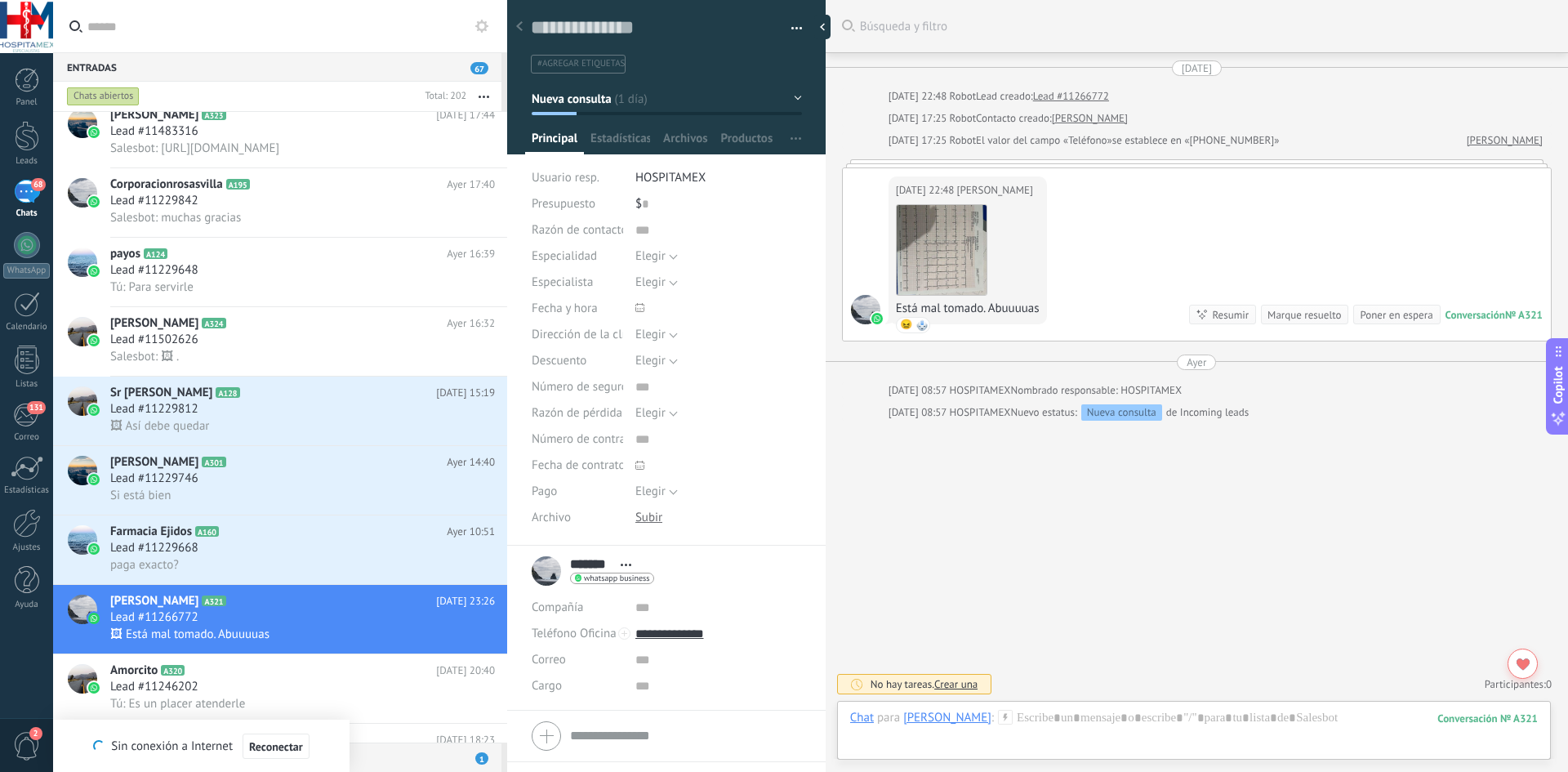
click at [1112, 409] on div "Nueva consulta" at bounding box center [1121, 412] width 81 height 17
click at [1206, 416] on div "Nuevo estatus: Nueva consulta de Incoming leads" at bounding box center [1130, 412] width 238 height 17
click at [975, 419] on div "HOSPITAMEX" at bounding box center [980, 412] width 61 height 17
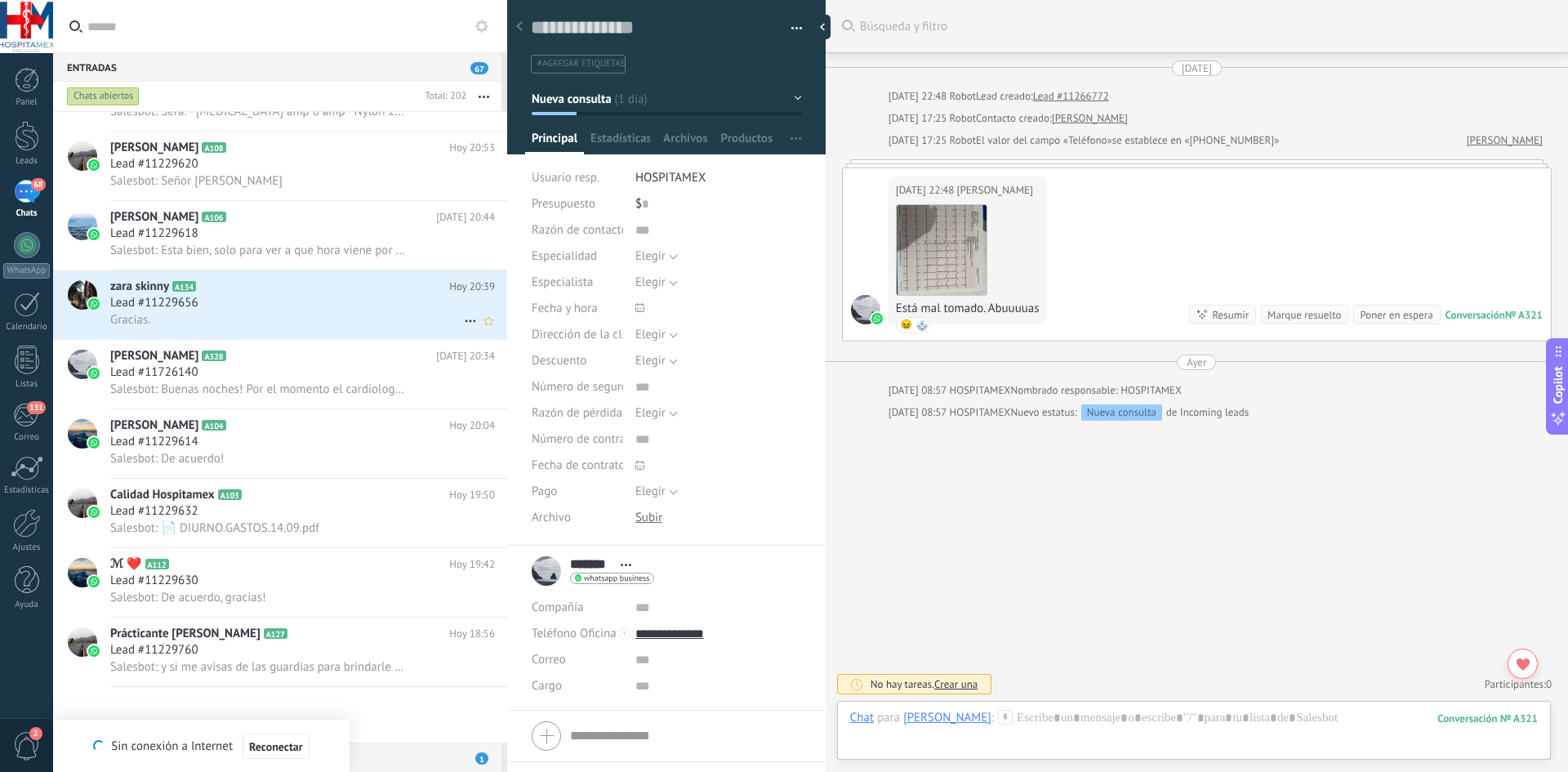
scroll to position [0, 0]
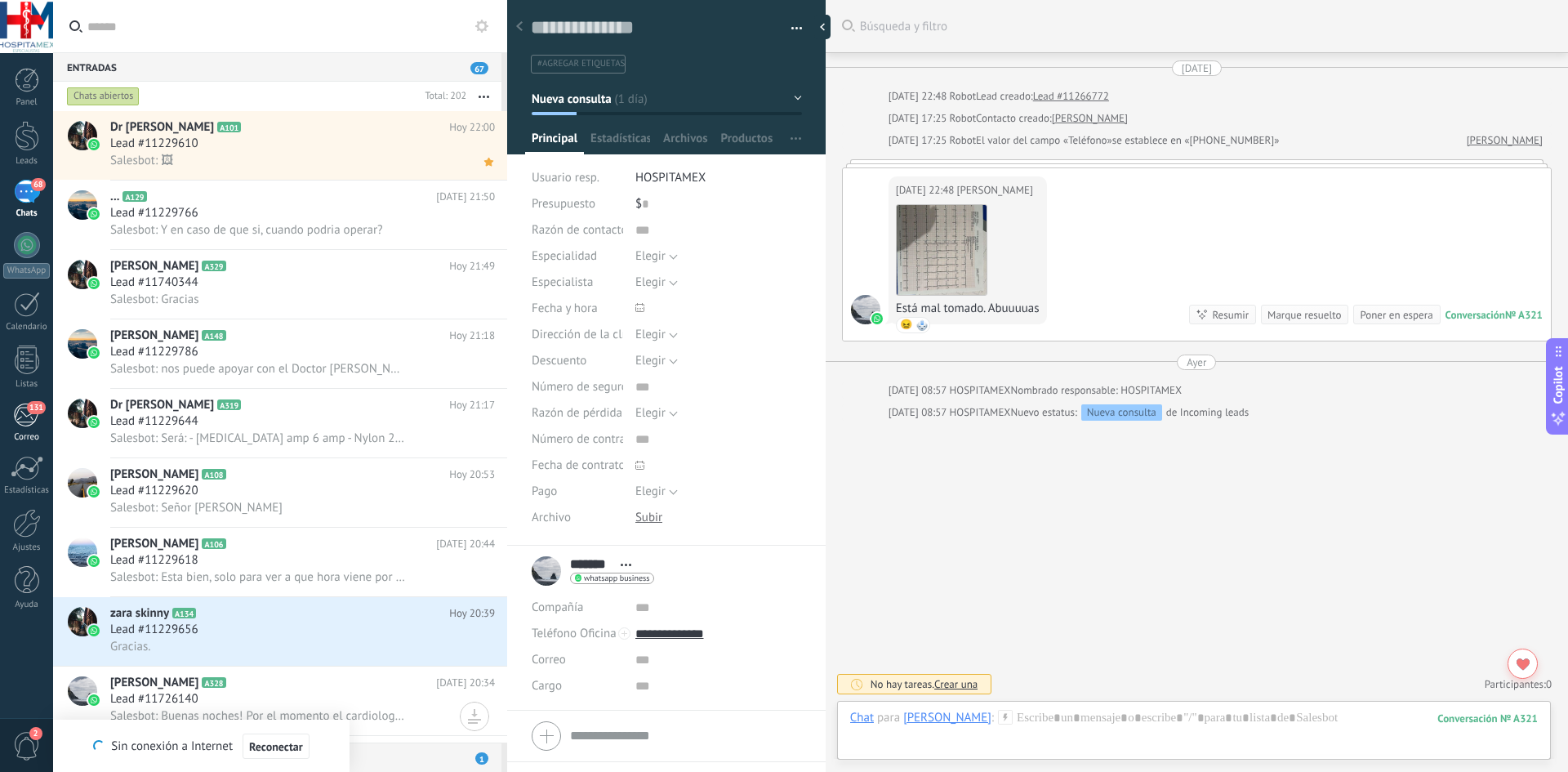
click at [41, 416] on link "131 [GEOGRAPHIC_DATA]" at bounding box center [26, 423] width 53 height 40
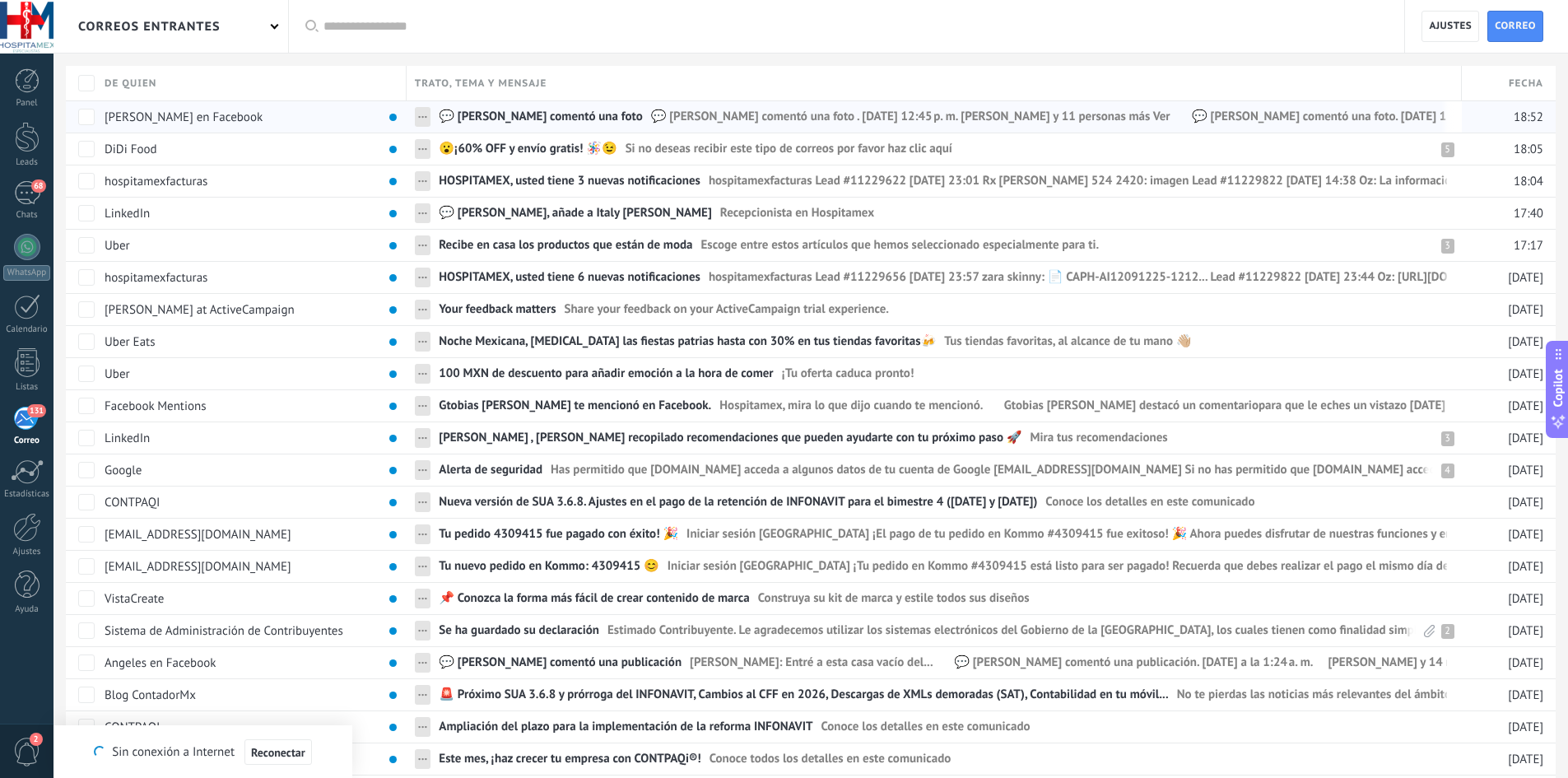
click at [560, 119] on span "💬 [PERSON_NAME] comentó una foto" at bounding box center [540, 120] width 203 height 24
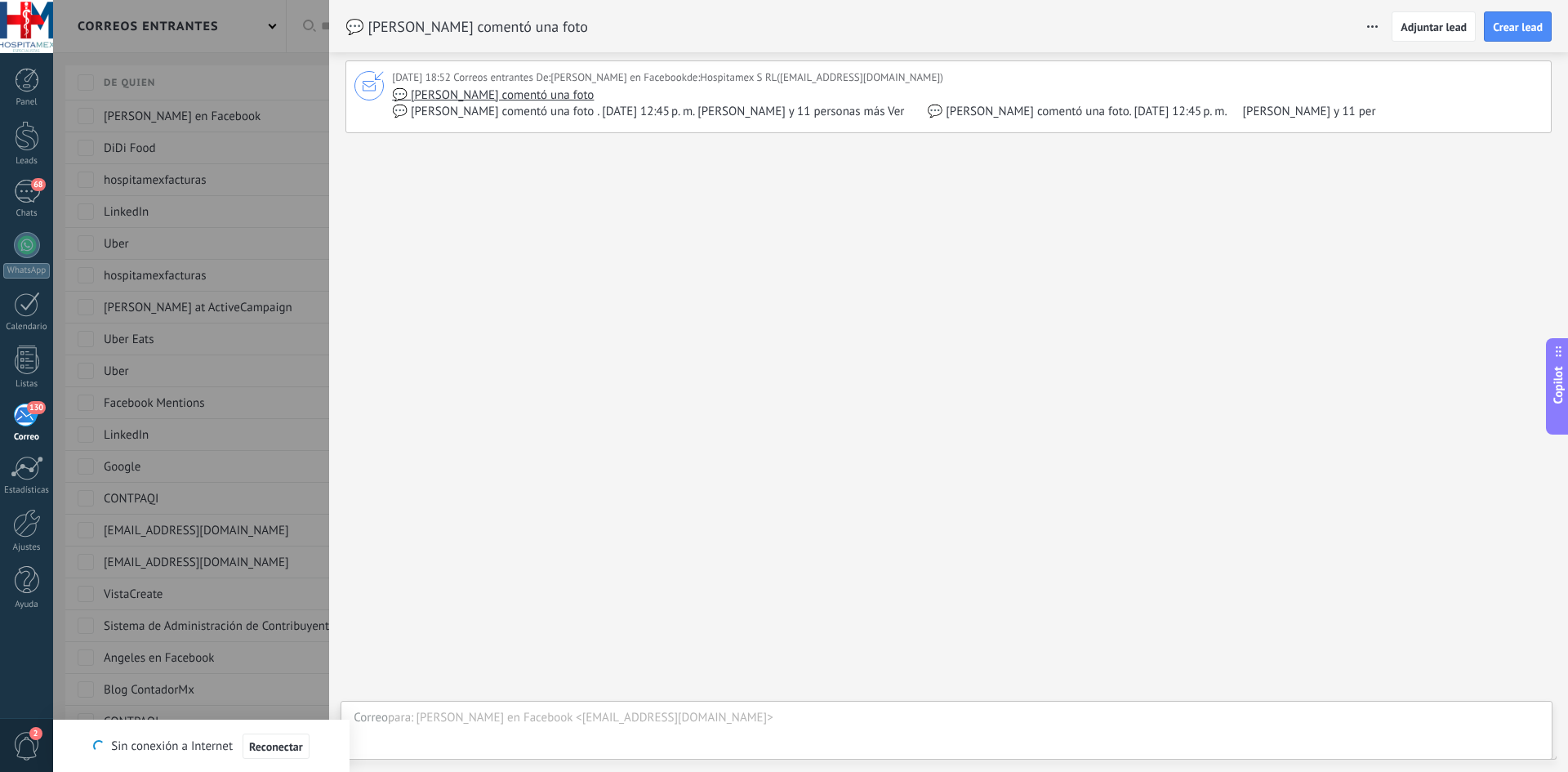
click at [305, 43] on div at bounding box center [784, 386] width 1568 height 772
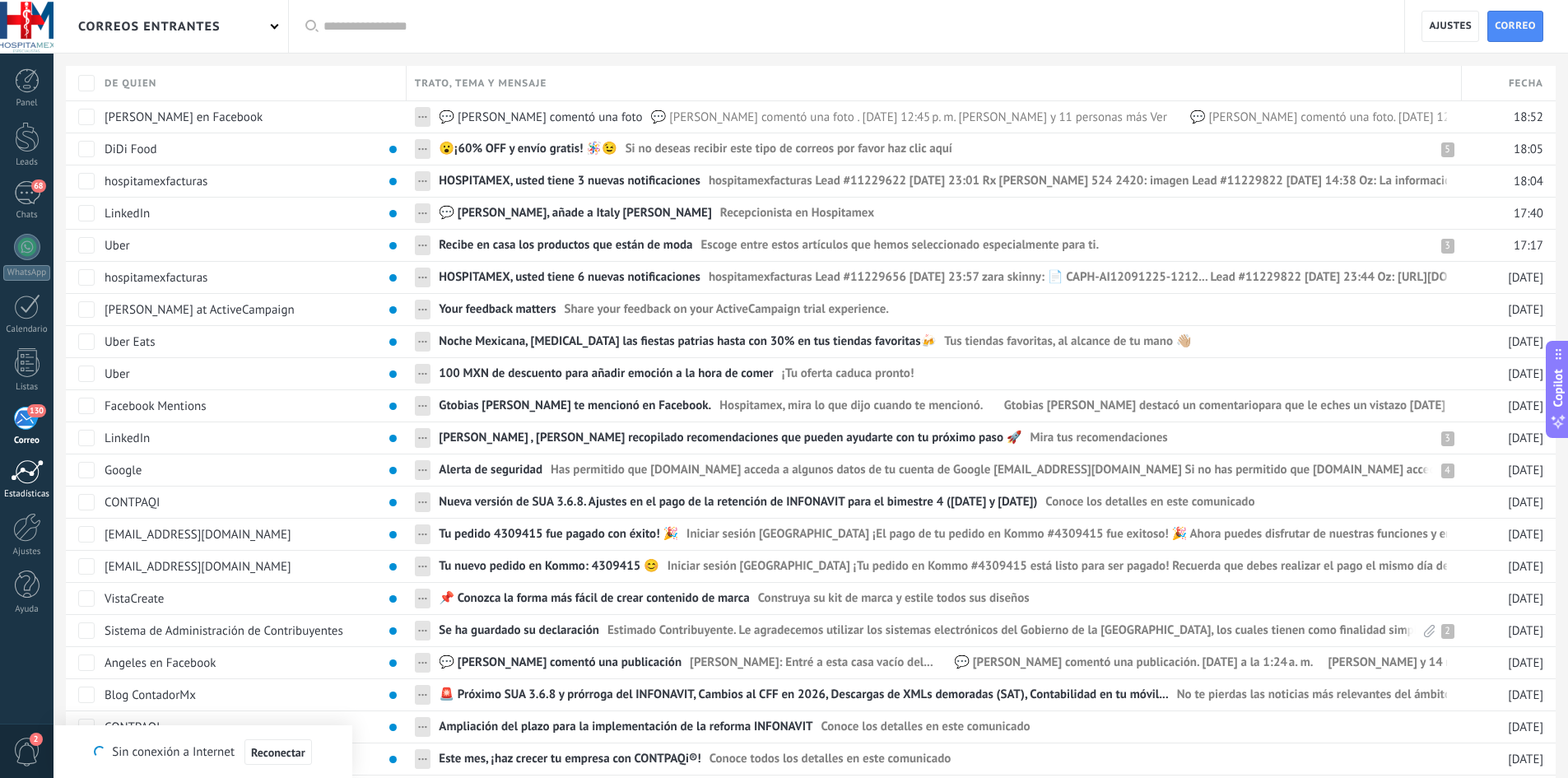
click at [17, 487] on link "Estadísticas" at bounding box center [26, 479] width 53 height 40
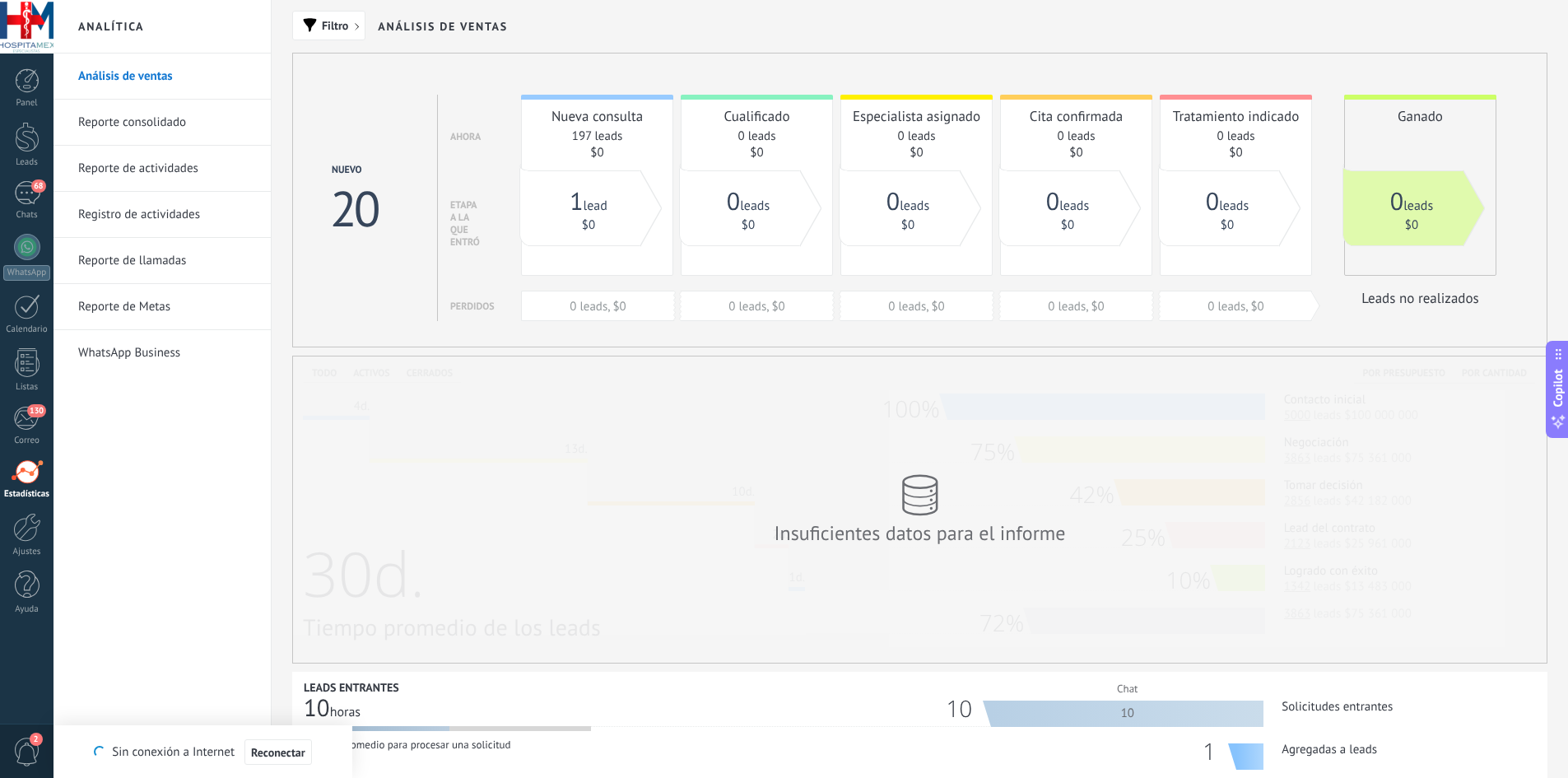
click at [606, 207] on link "1 lead" at bounding box center [588, 206] width 38 height 17
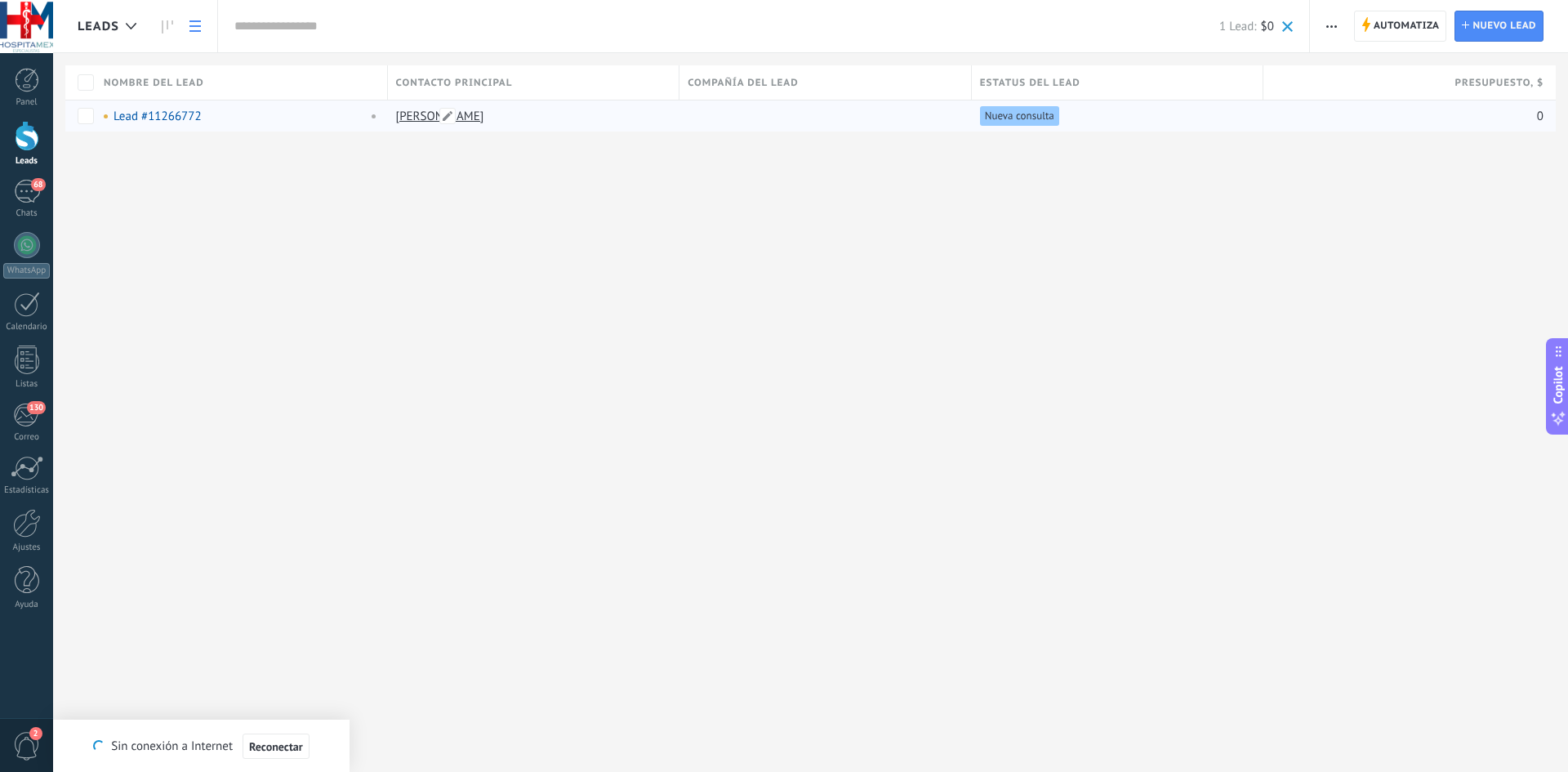
click at [435, 110] on div "[PERSON_NAME]" at bounding box center [529, 116] width 284 height 31
click at [476, 116] on div "[PERSON_NAME]" at bounding box center [529, 116] width 284 height 31
click at [291, 130] on div "Lead #11266772" at bounding box center [237, 116] width 284 height 31
click at [278, 126] on div "Lead #11266772" at bounding box center [237, 116] width 284 height 31
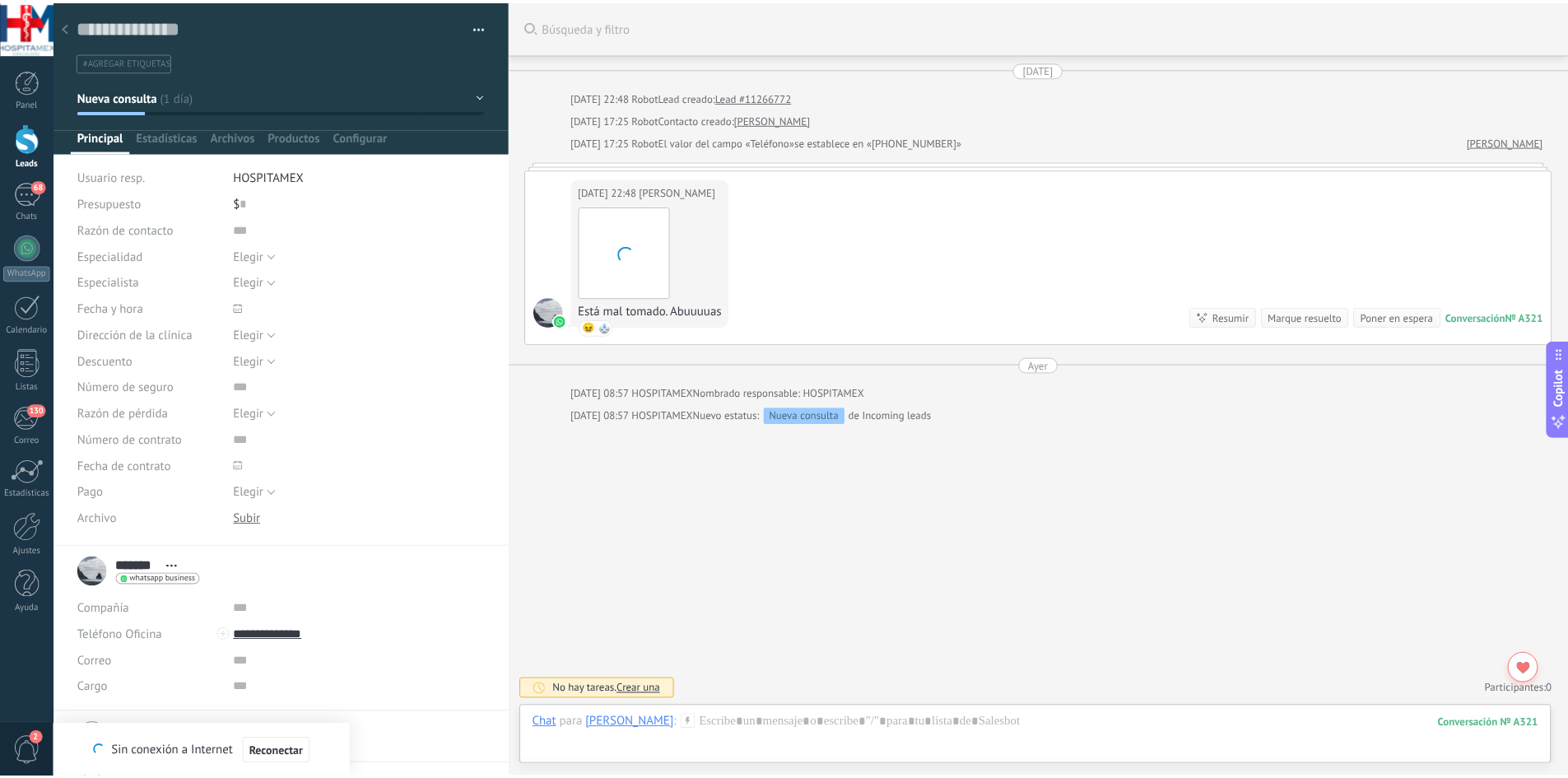
scroll to position [25, 0]
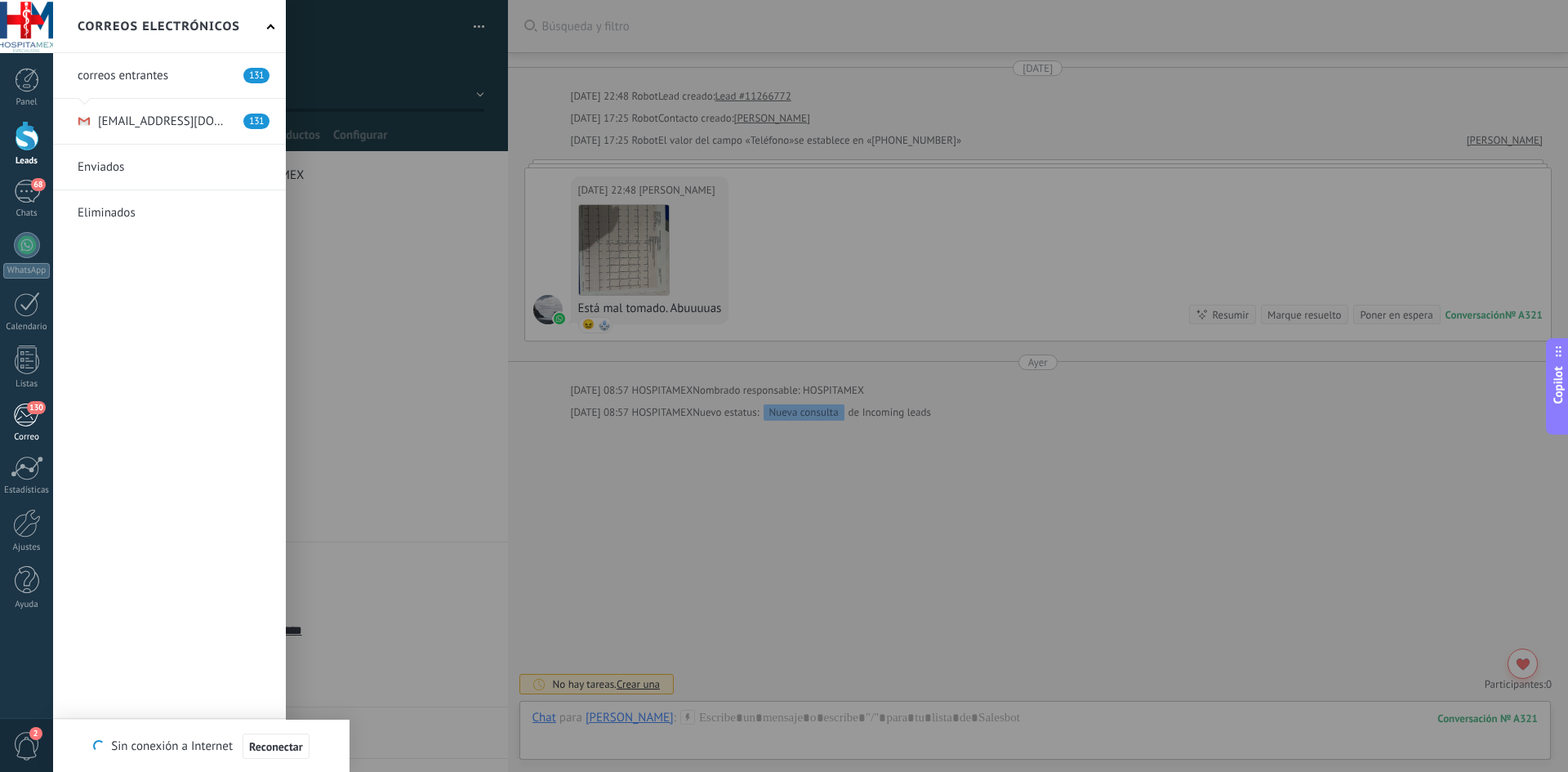
click at [30, 414] on div "130" at bounding box center [26, 415] width 27 height 24
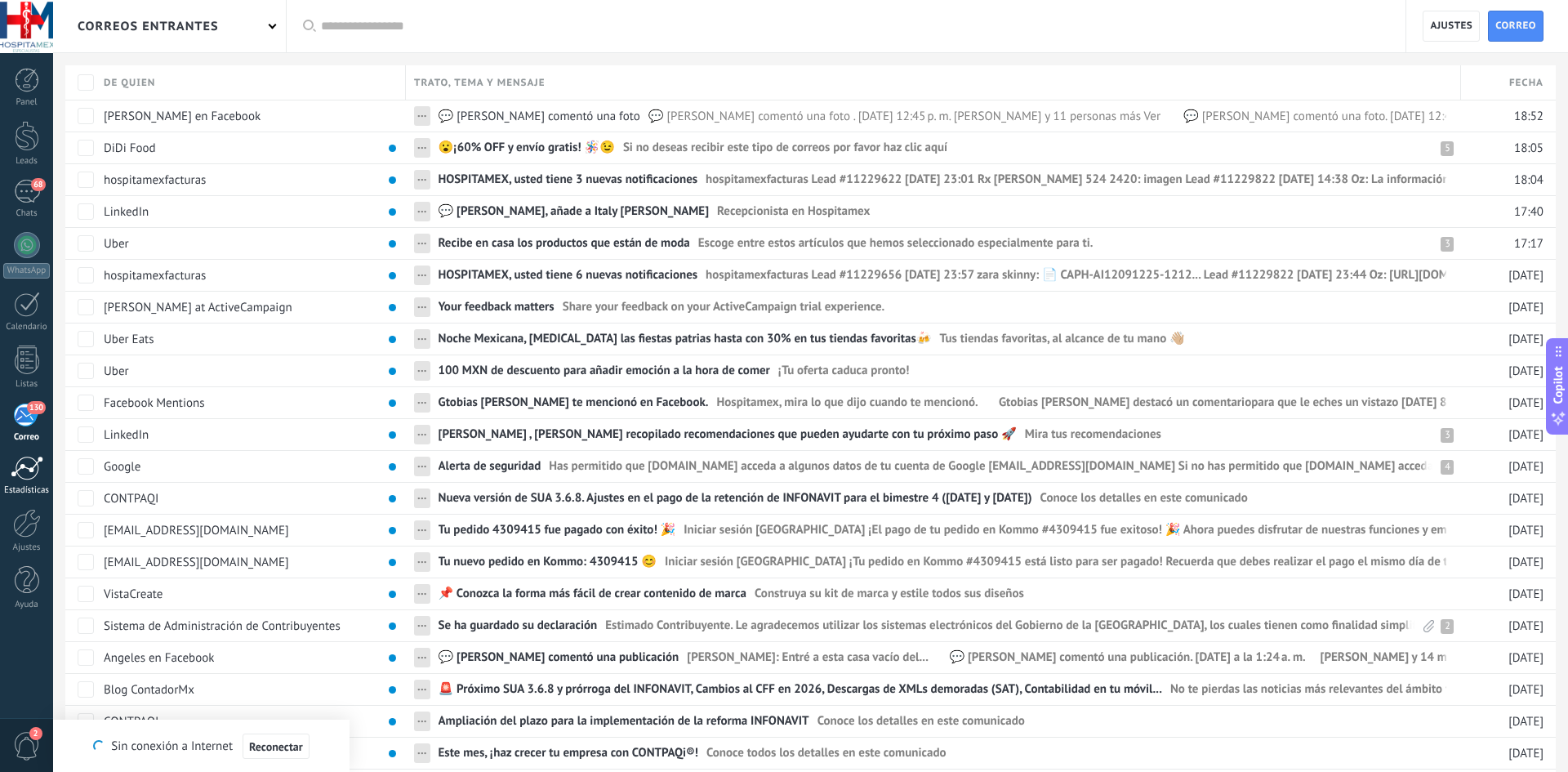
click at [28, 476] on div at bounding box center [27, 468] width 33 height 24
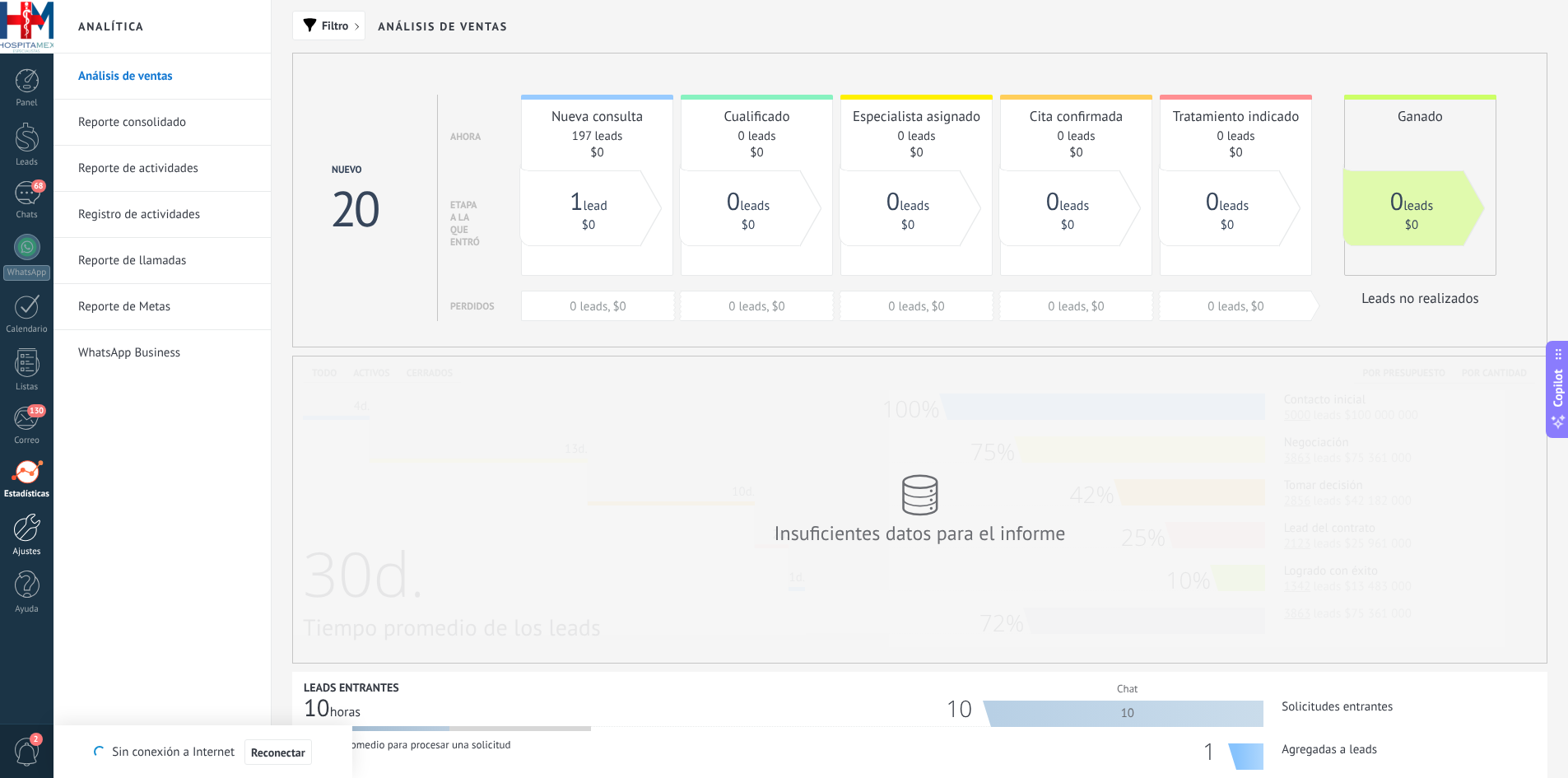
click at [25, 528] on div at bounding box center [27, 527] width 28 height 29
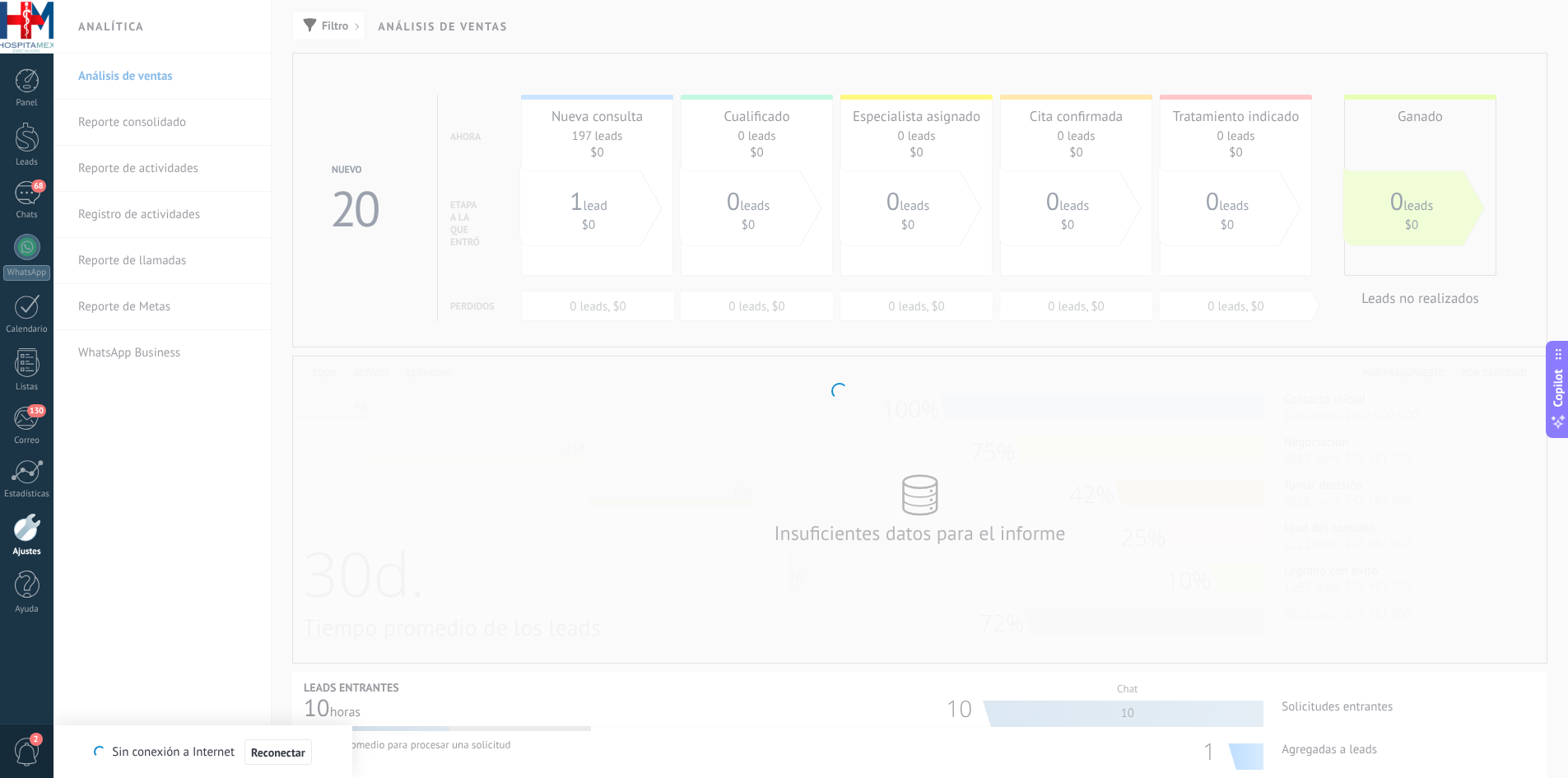
scroll to position [1929, 0]
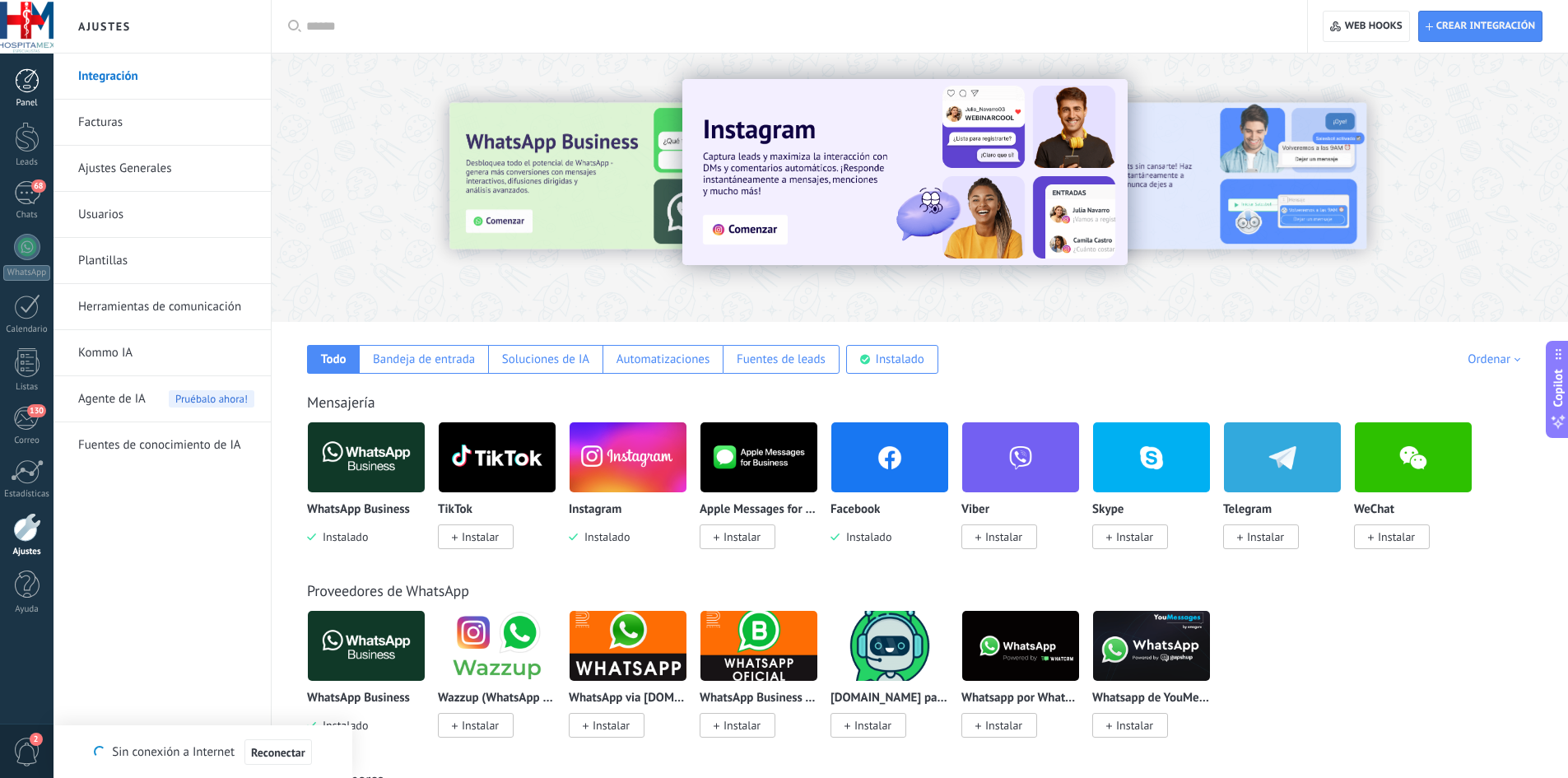
click at [16, 88] on div at bounding box center [27, 81] width 25 height 25
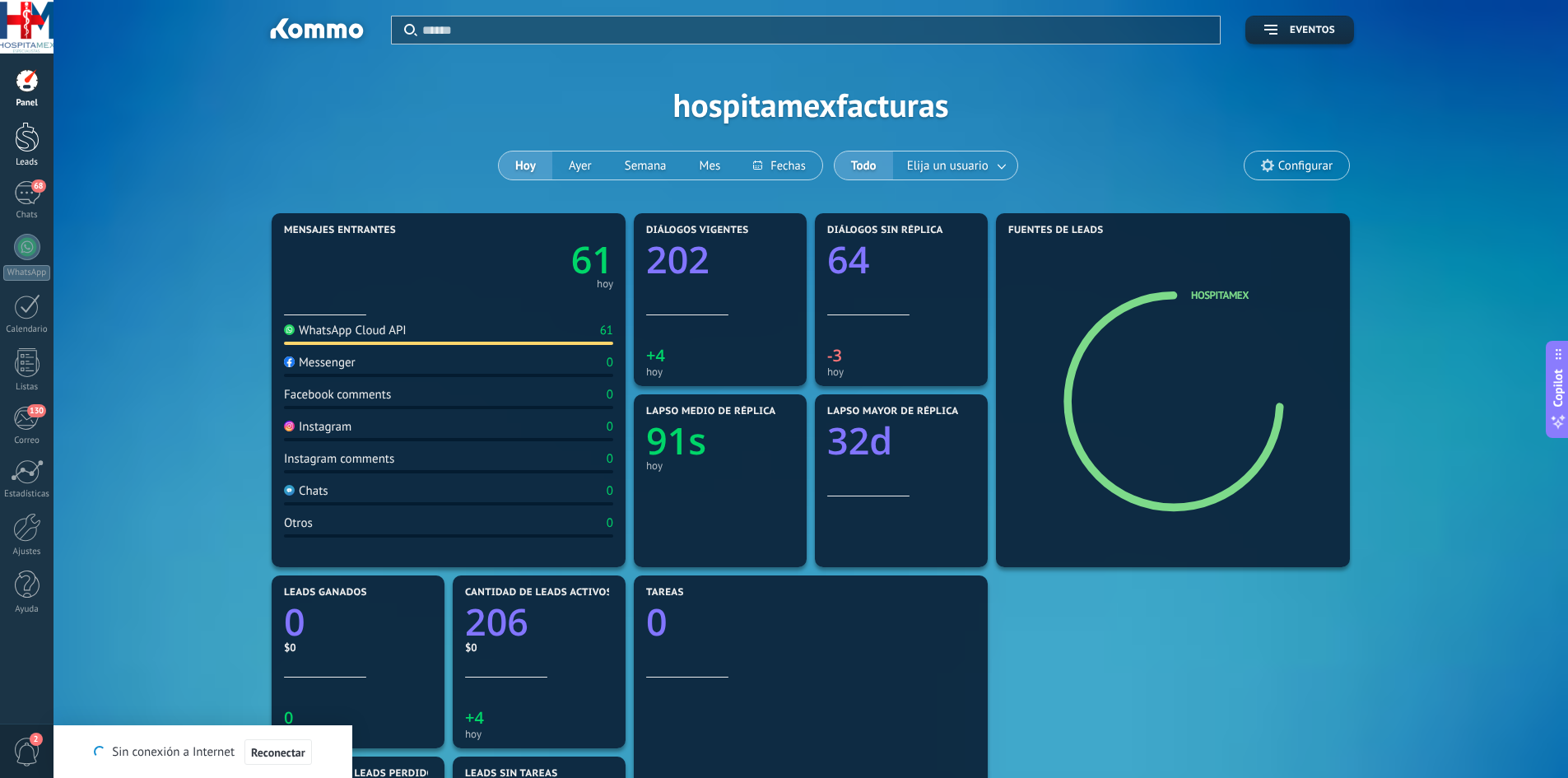
click at [33, 123] on div at bounding box center [27, 137] width 25 height 31
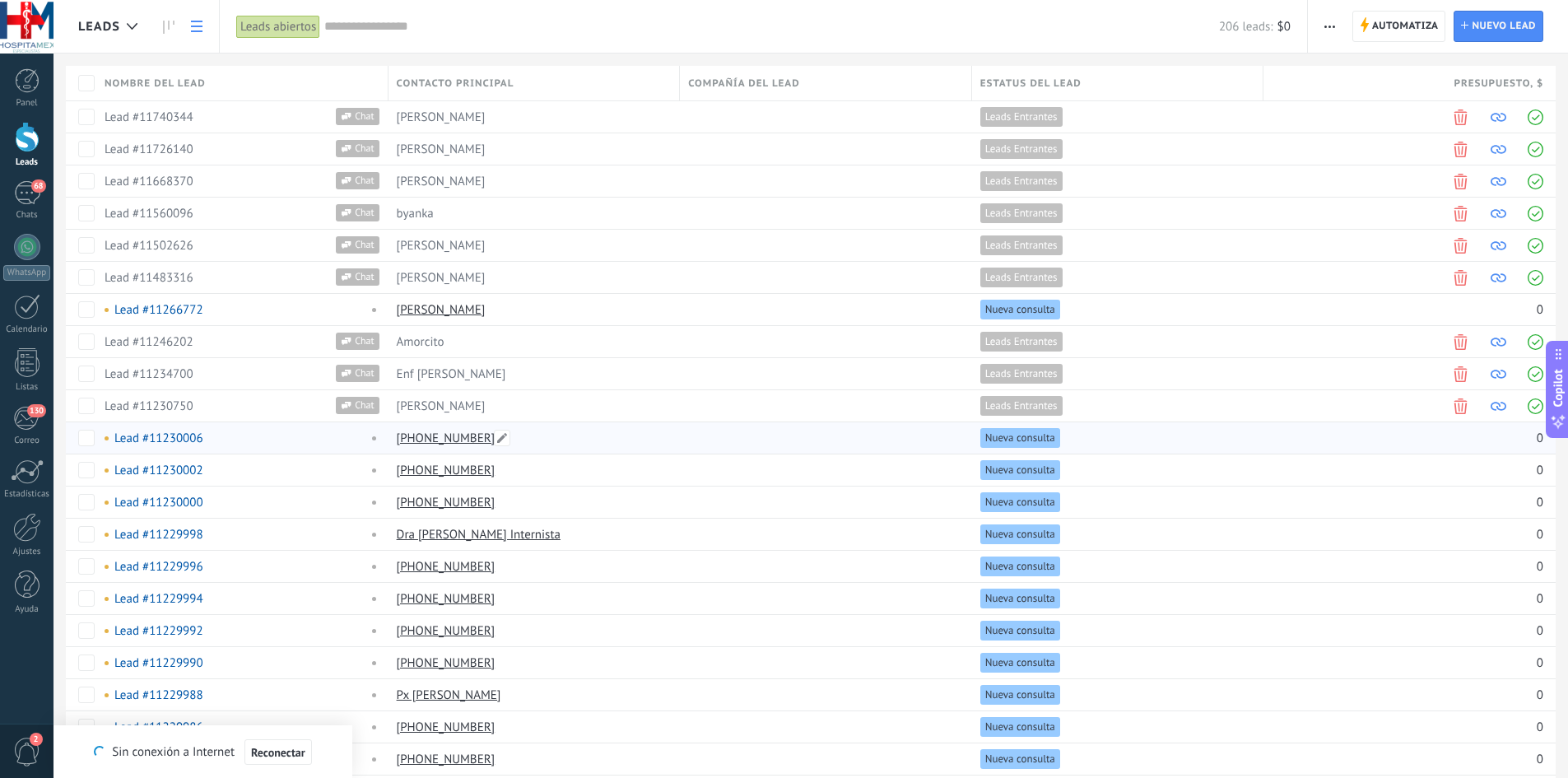
click at [667, 442] on div "[PHONE_NUMBER]" at bounding box center [531, 438] width 284 height 32
click at [910, 473] on div at bounding box center [822, 470] width 284 height 32
click at [991, 476] on span "Nueva consulta" at bounding box center [1021, 470] width 70 height 15
click at [687, 513] on div at bounding box center [822, 502] width 284 height 32
click at [628, 508] on div "[PHONE_NUMBER]" at bounding box center [531, 502] width 284 height 32
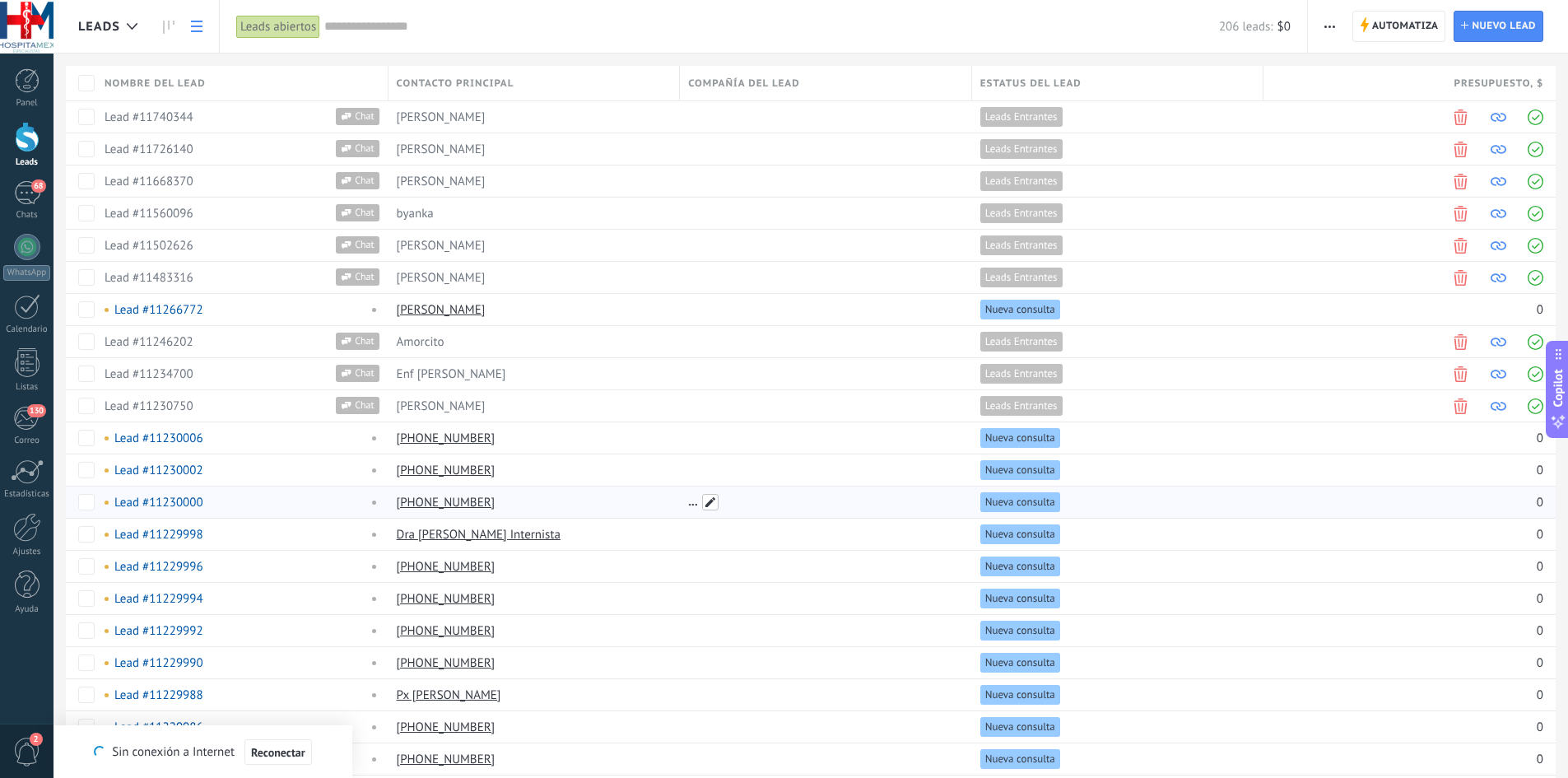
click at [710, 502] on span at bounding box center [710, 502] width 17 height 17
click at [724, 576] on div at bounding box center [822, 567] width 284 height 32
click at [241, 437] on div "Lead #11230006" at bounding box center [231, 438] width 255 height 15
click at [168, 479] on div "Lead #11230002" at bounding box center [238, 470] width 284 height 32
click at [162, 466] on link "Lead #11230002" at bounding box center [159, 470] width 89 height 16
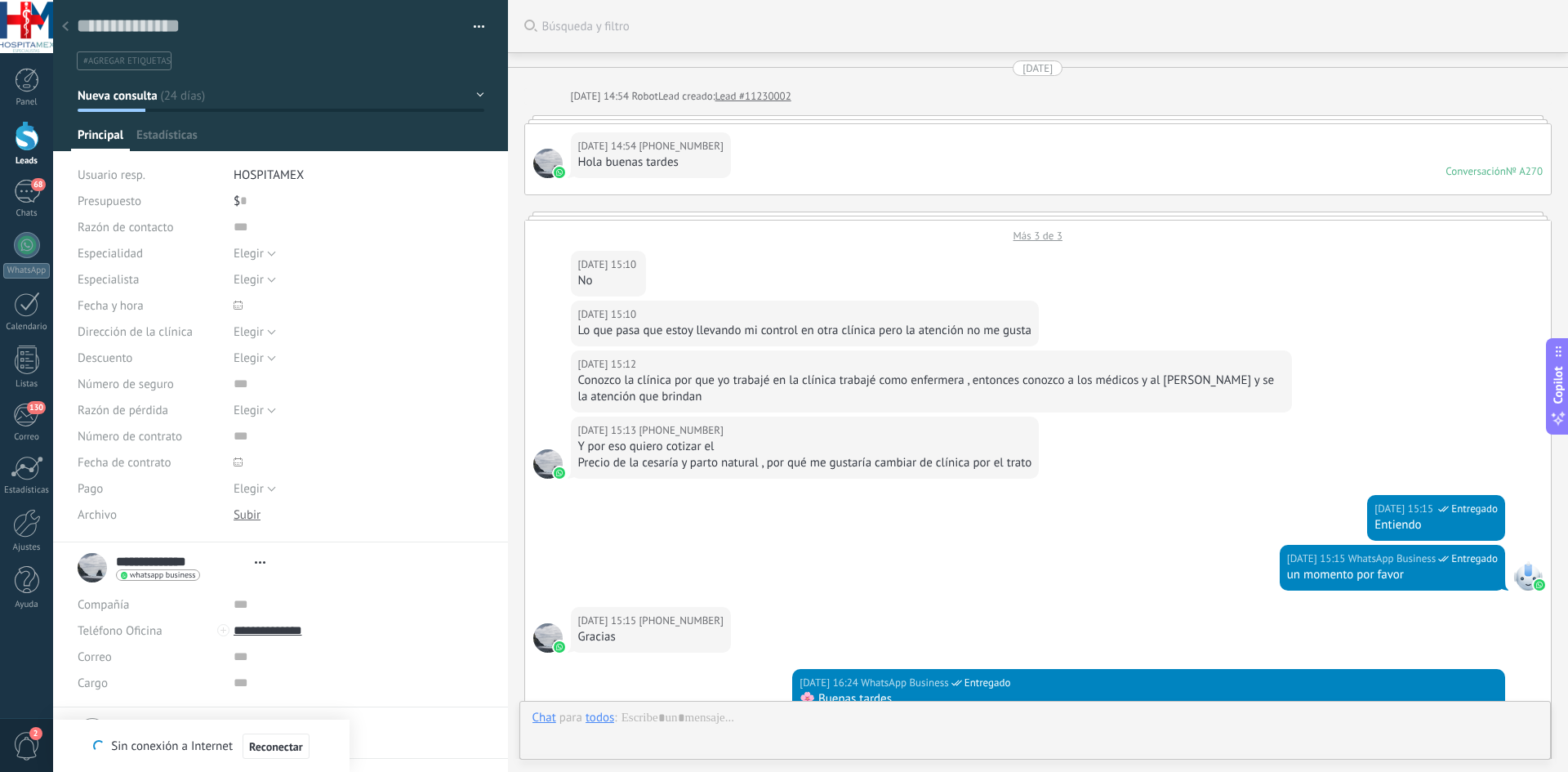
type textarea "**********"
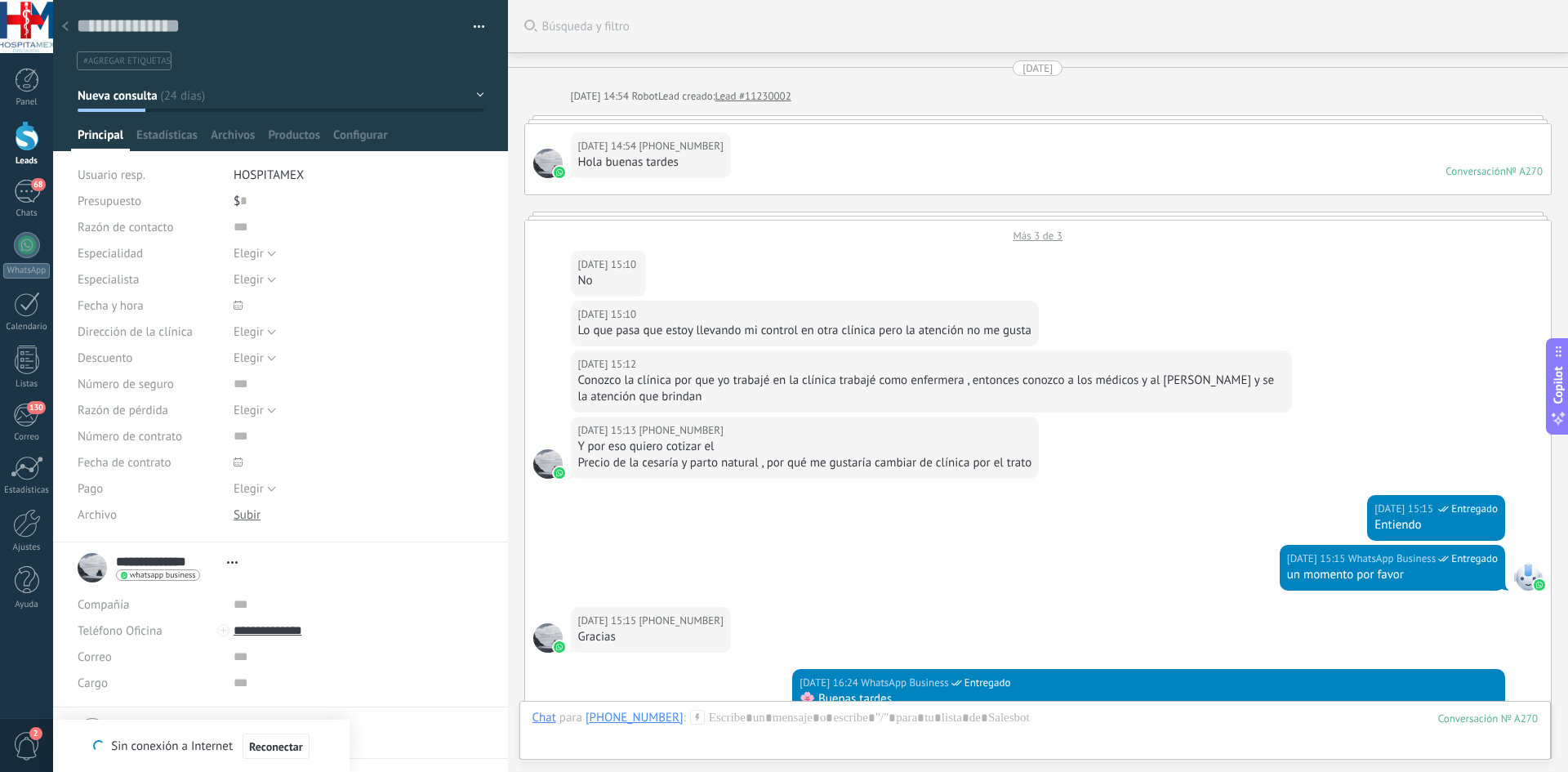
scroll to position [740, 0]
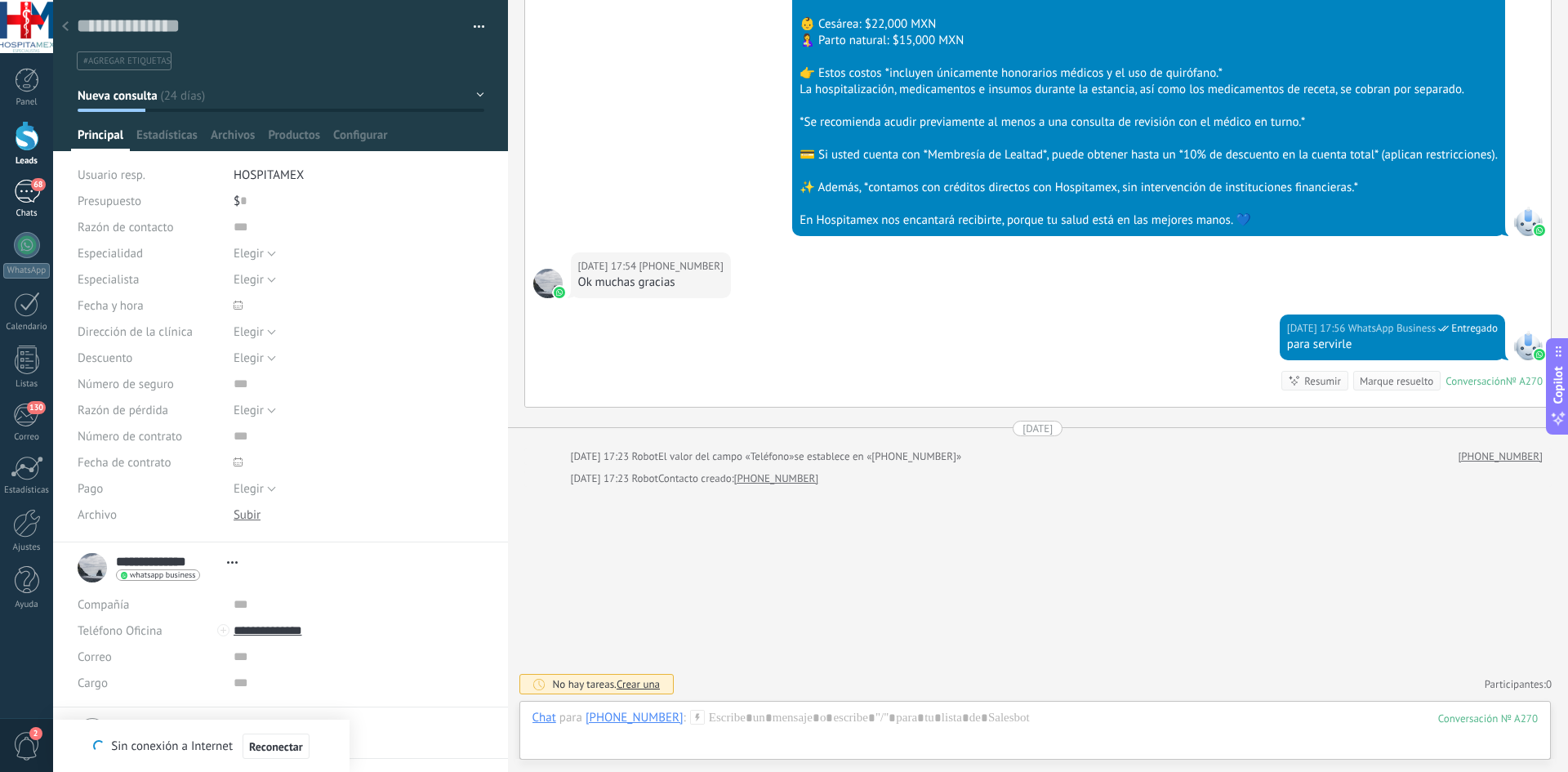
click at [18, 203] on link "68 Chats" at bounding box center [26, 199] width 53 height 39
